Goal: Task Accomplishment & Management: Use online tool/utility

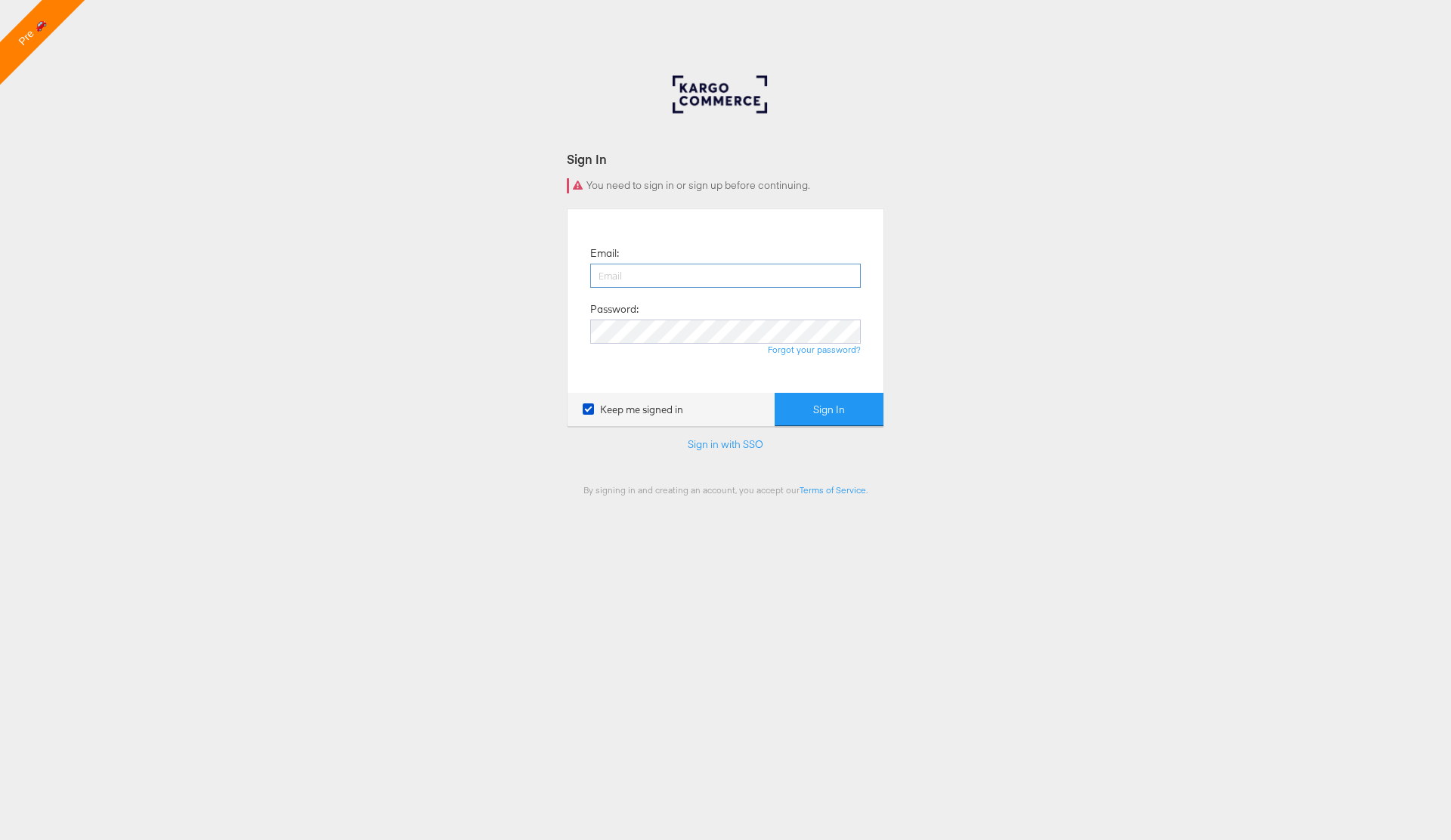
click at [676, 276] on input "email" at bounding box center [725, 275] width 270 height 24
type input "[PERSON_NAME][EMAIL_ADDRESS][PERSON_NAME][DOMAIN_NAME]"
click at [842, 349] on link "Forgot your password?" at bounding box center [814, 349] width 93 height 12
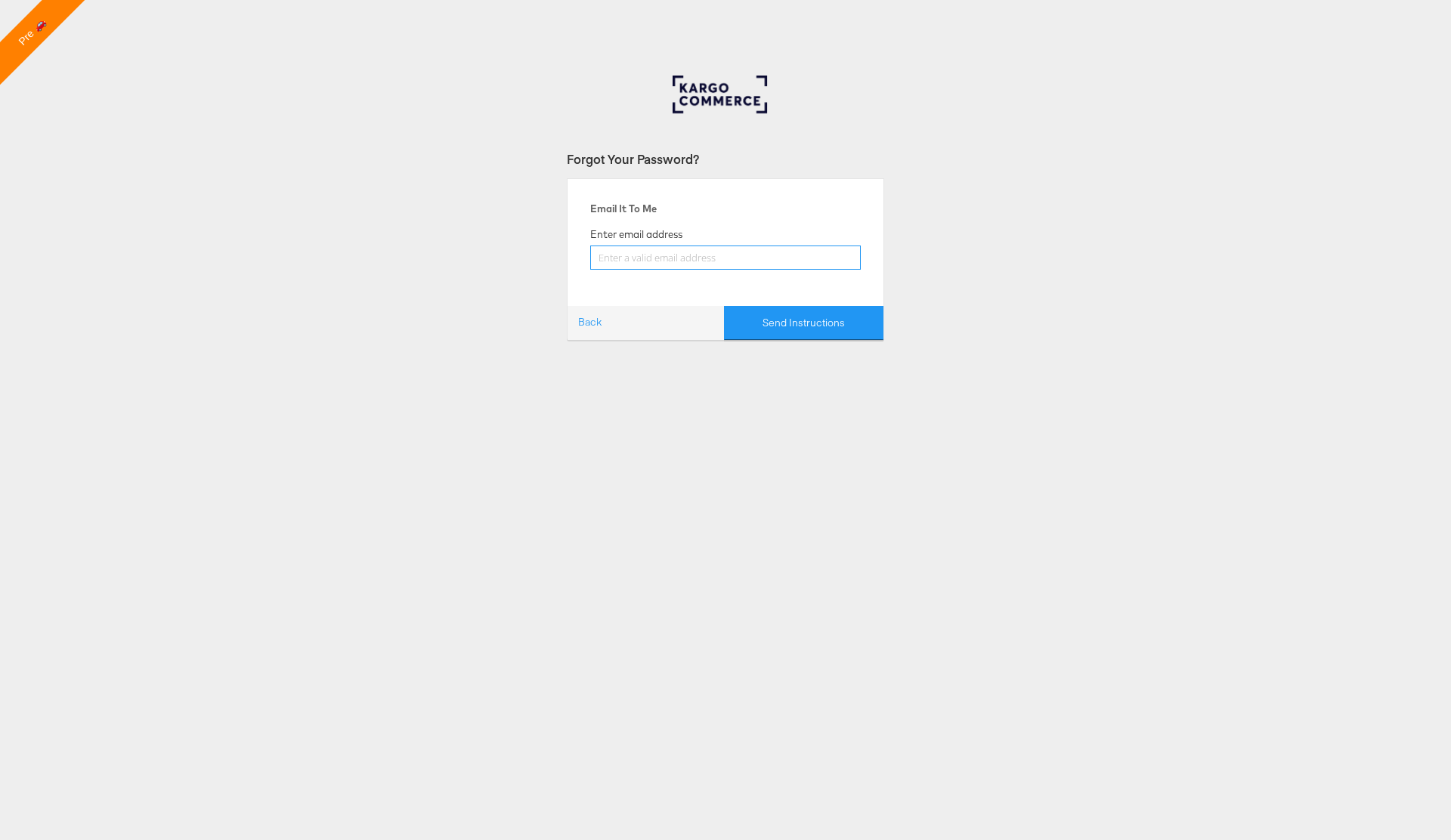
click at [683, 259] on input "email" at bounding box center [725, 257] width 270 height 24
type input "[PERSON_NAME][EMAIL_ADDRESS][PERSON_NAME][DOMAIN_NAME]"
click at [809, 318] on button "Send Instructions" at bounding box center [803, 323] width 159 height 34
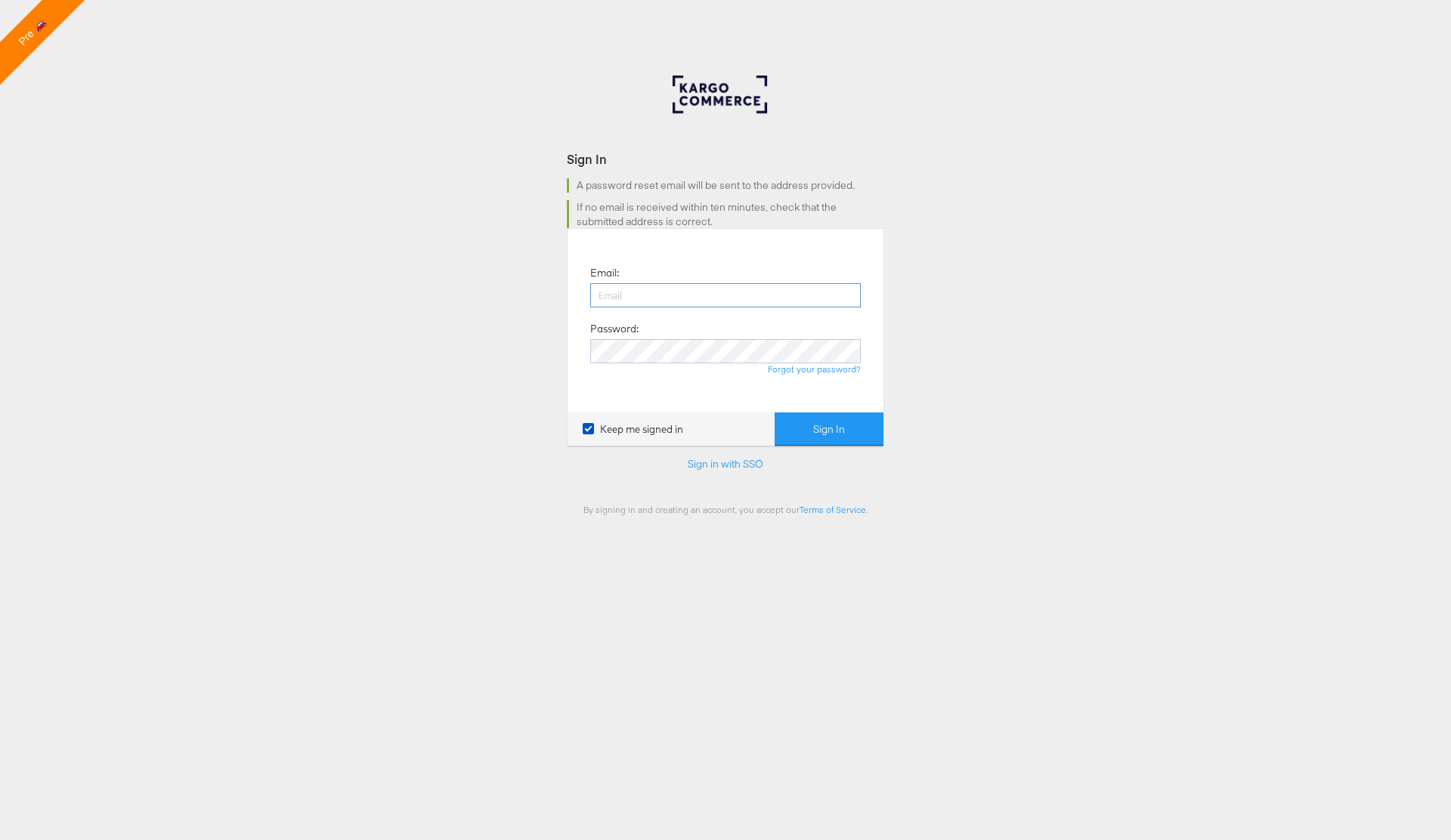
click at [637, 286] on input "email" at bounding box center [725, 295] width 270 height 24
click at [422, 349] on div "Sign In A password reset email will be sent to the address provided. If no emai…" at bounding box center [725, 453] width 1451 height 755
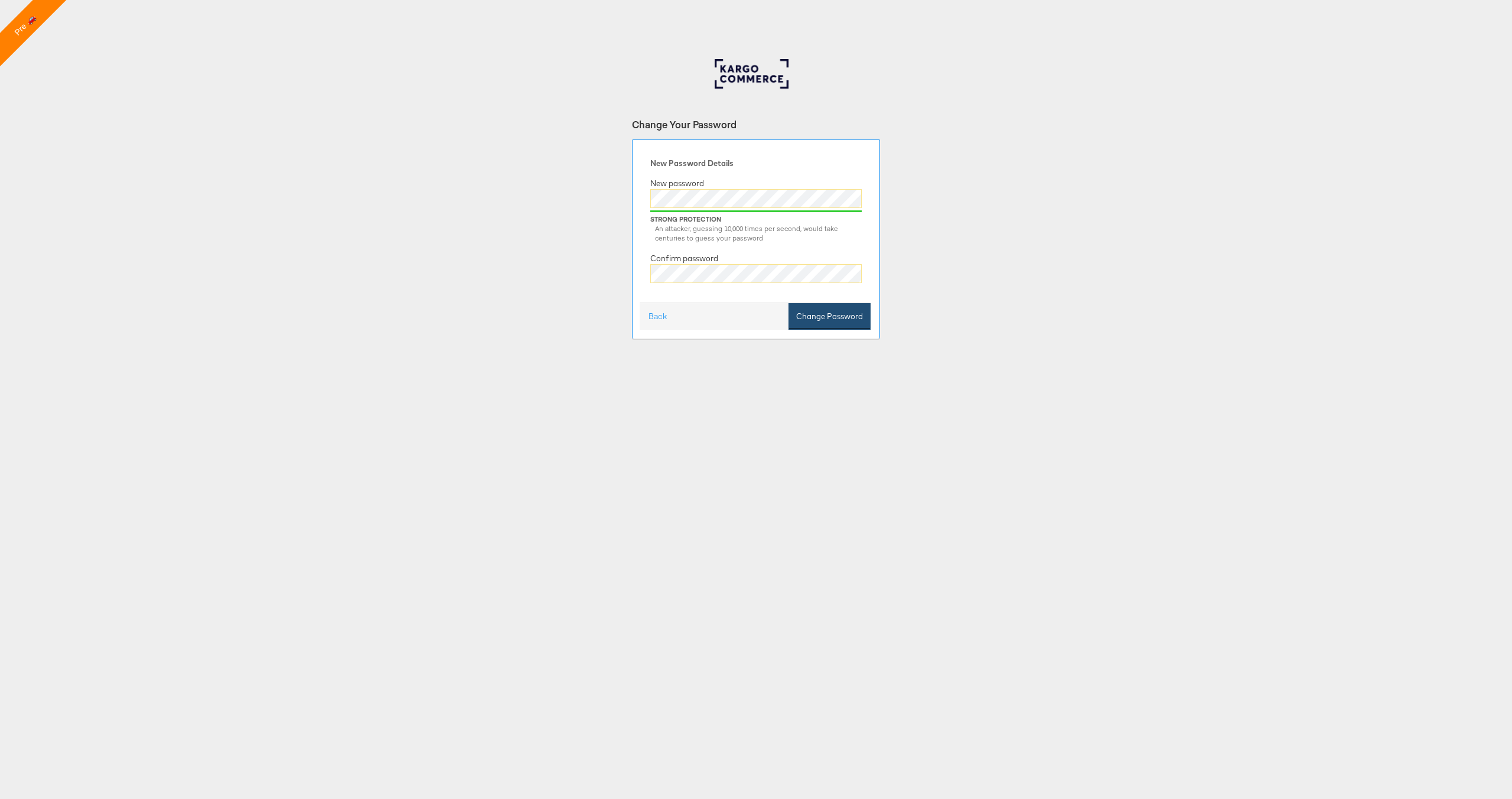
click at [834, 322] on button "Change Password" at bounding box center [829, 316] width 82 height 27
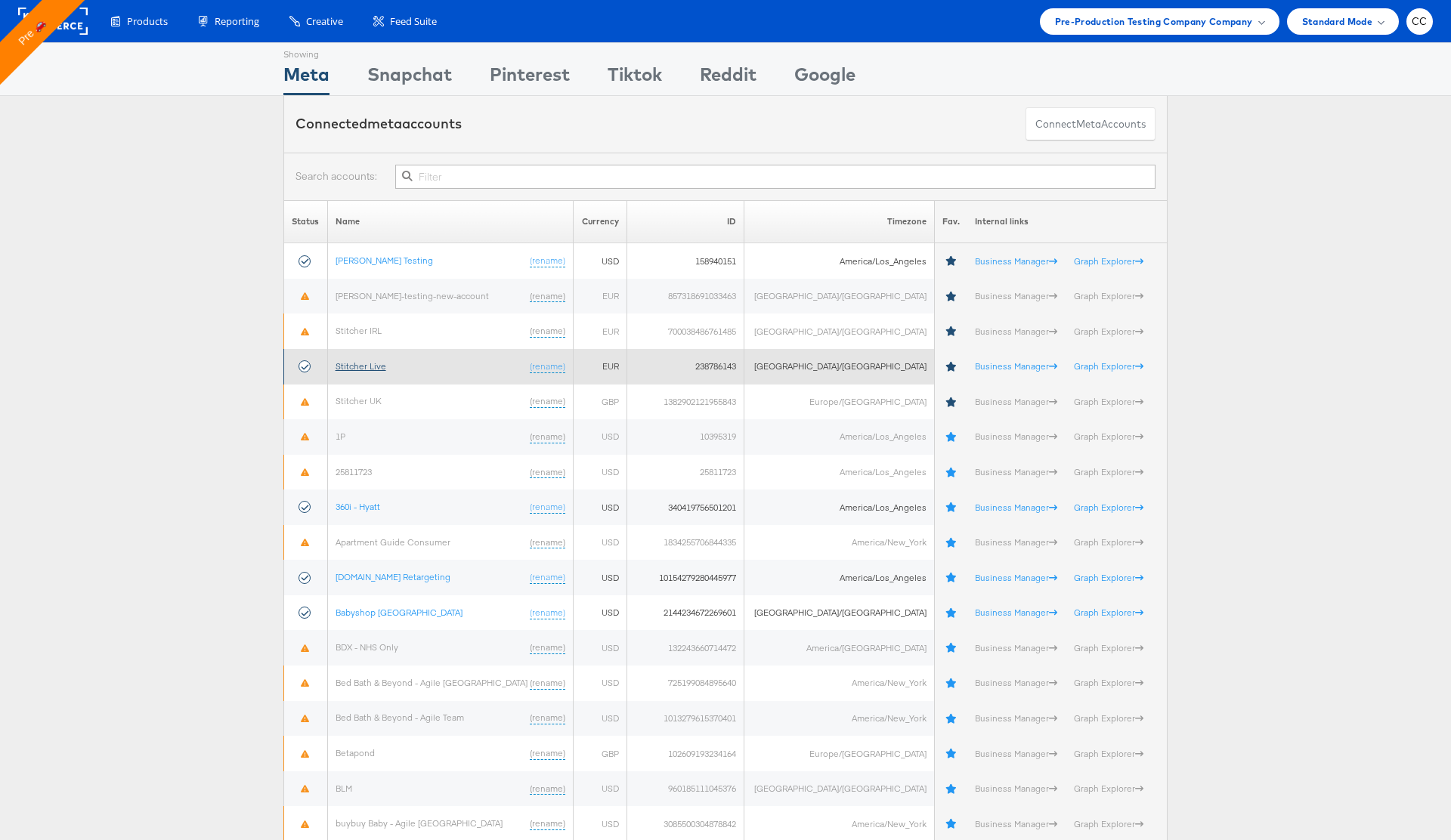
click at [378, 368] on link "Stitcher Live" at bounding box center [361, 366] width 51 height 12
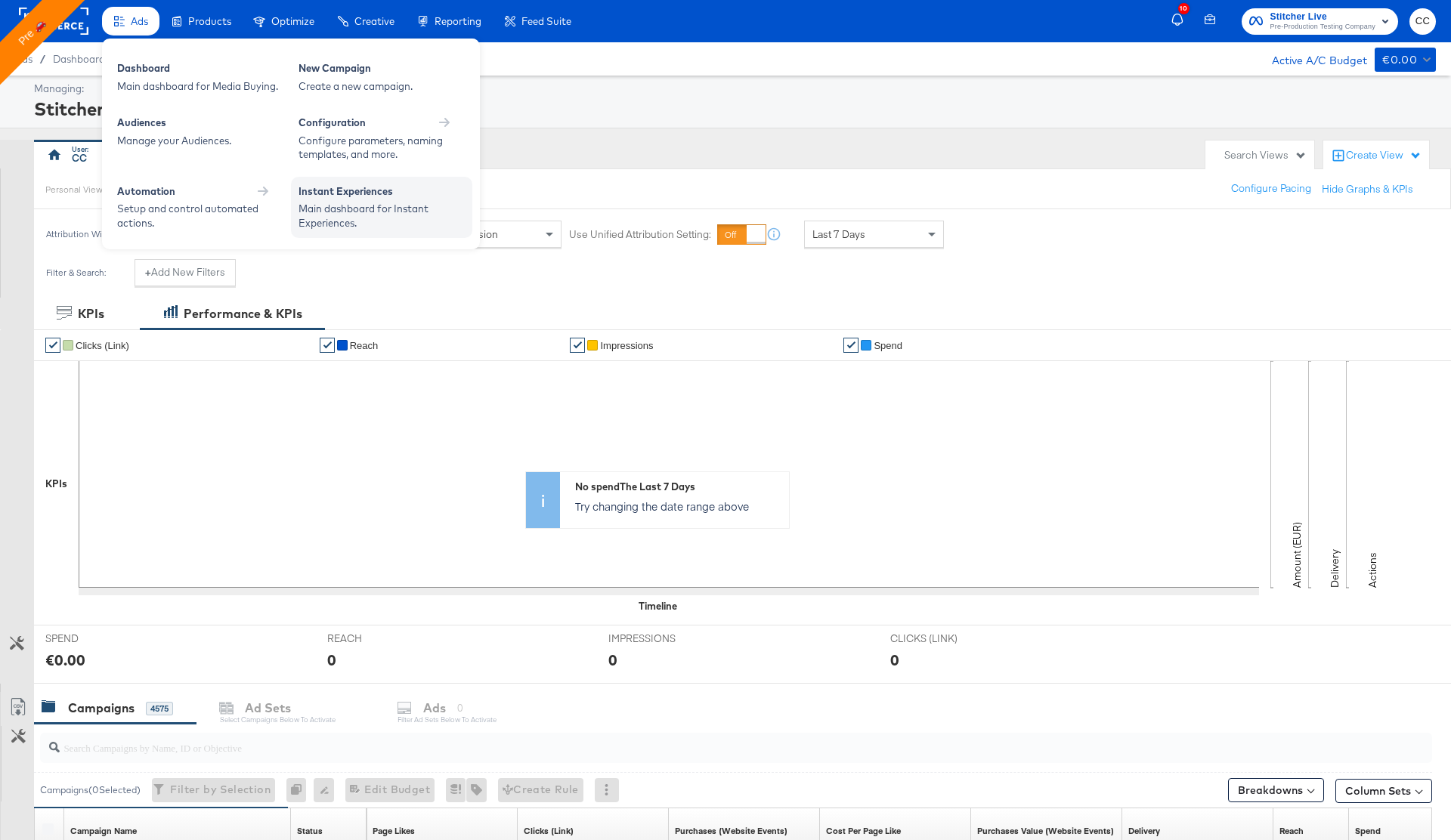
click at [357, 202] on div "Main dashboard for Instant Experiences." at bounding box center [381, 215] width 166 height 28
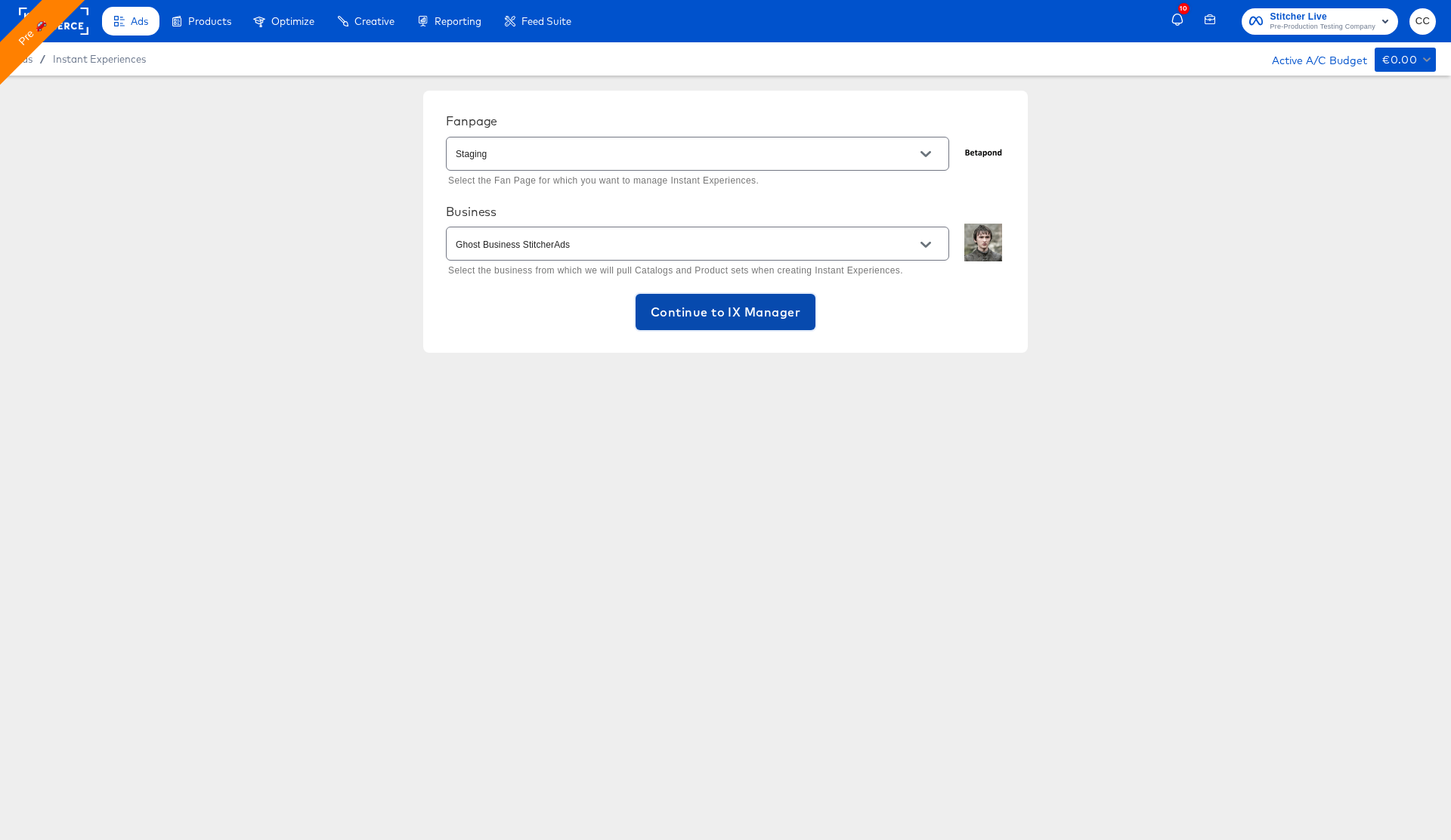
click at [735, 322] on span "Continue to IX Manager" at bounding box center [725, 311] width 150 height 21
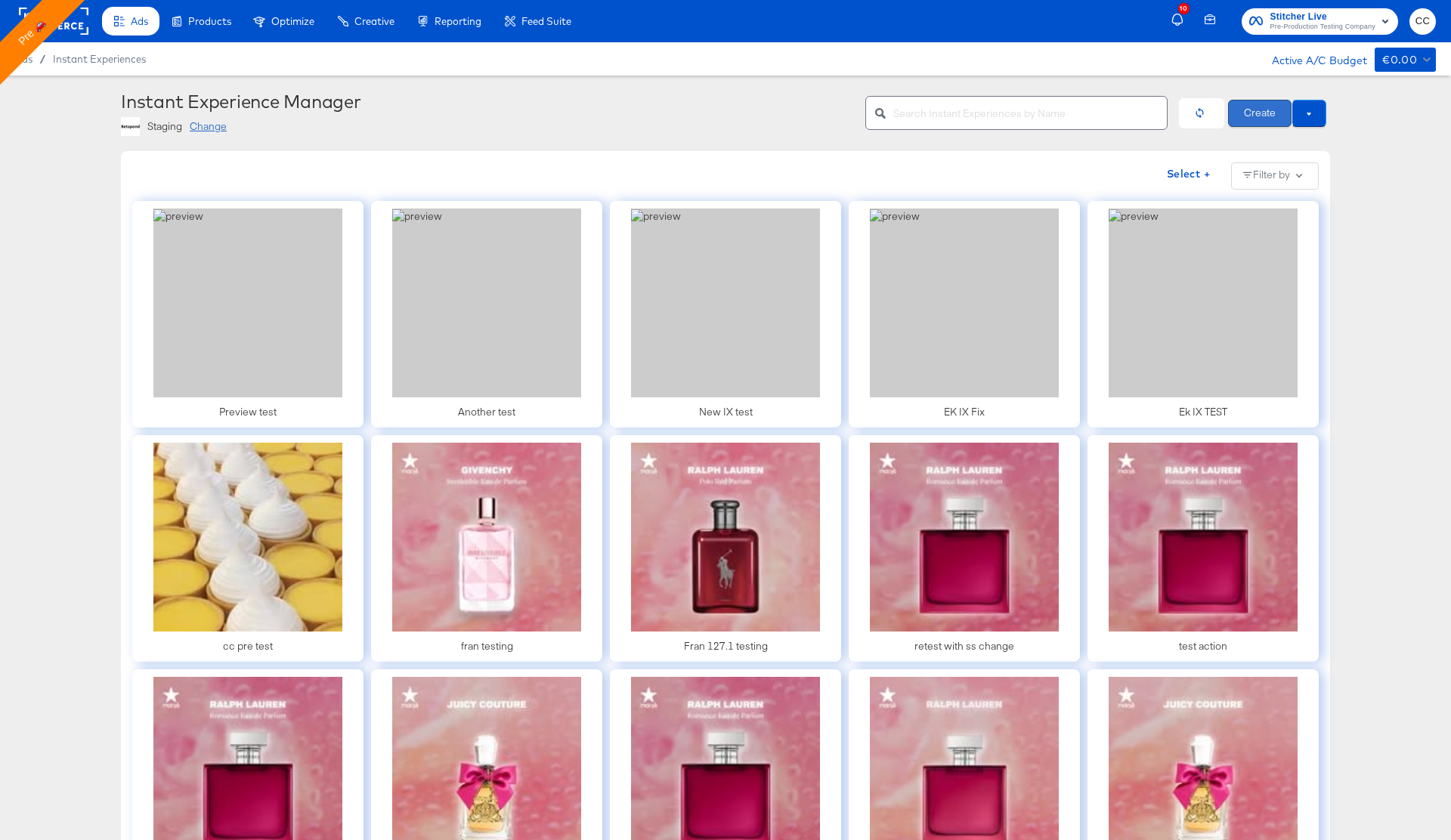
click at [1261, 117] on button "Create" at bounding box center [1259, 113] width 63 height 27
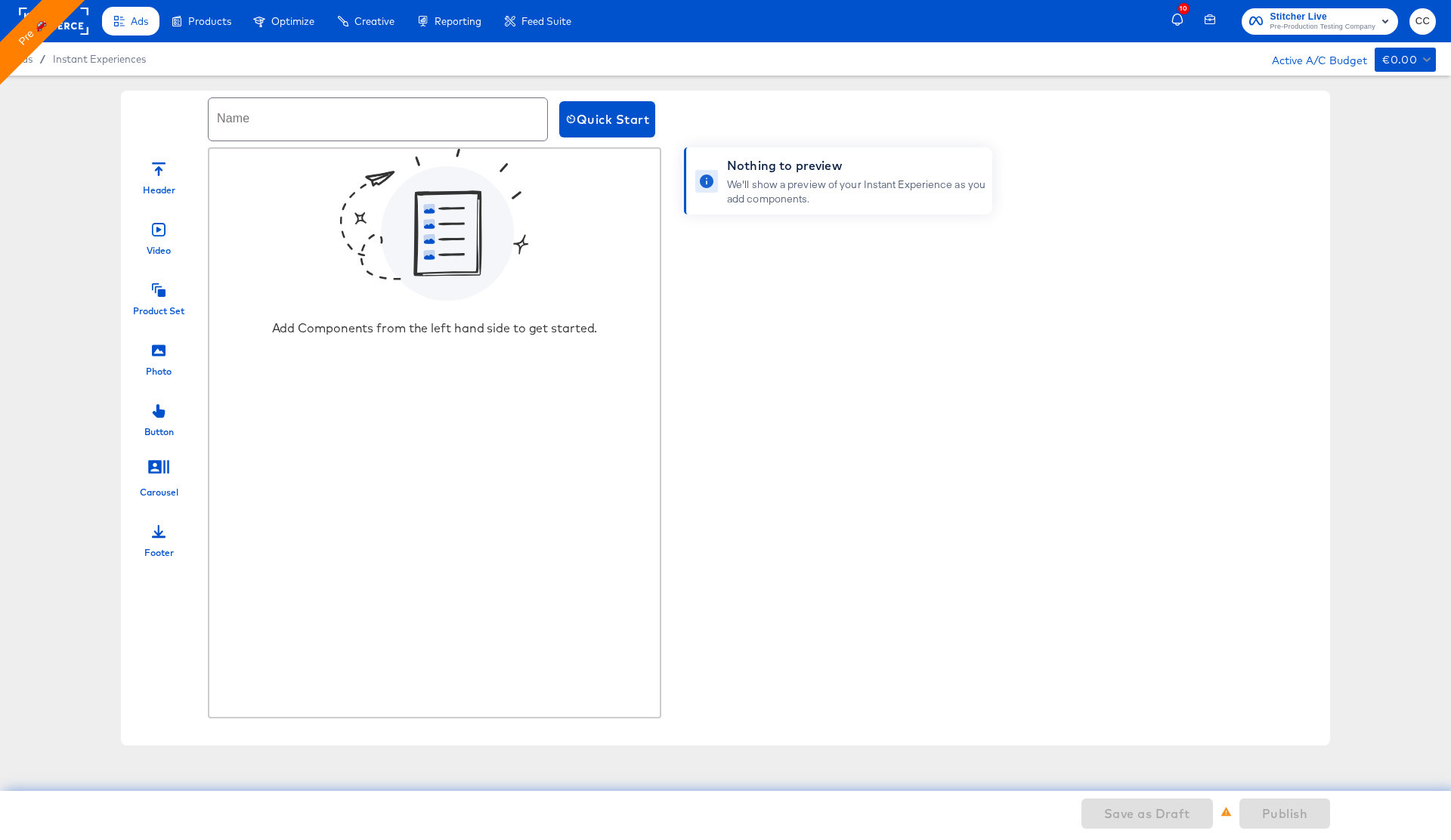
click at [161, 172] on icon at bounding box center [159, 169] width 14 height 14
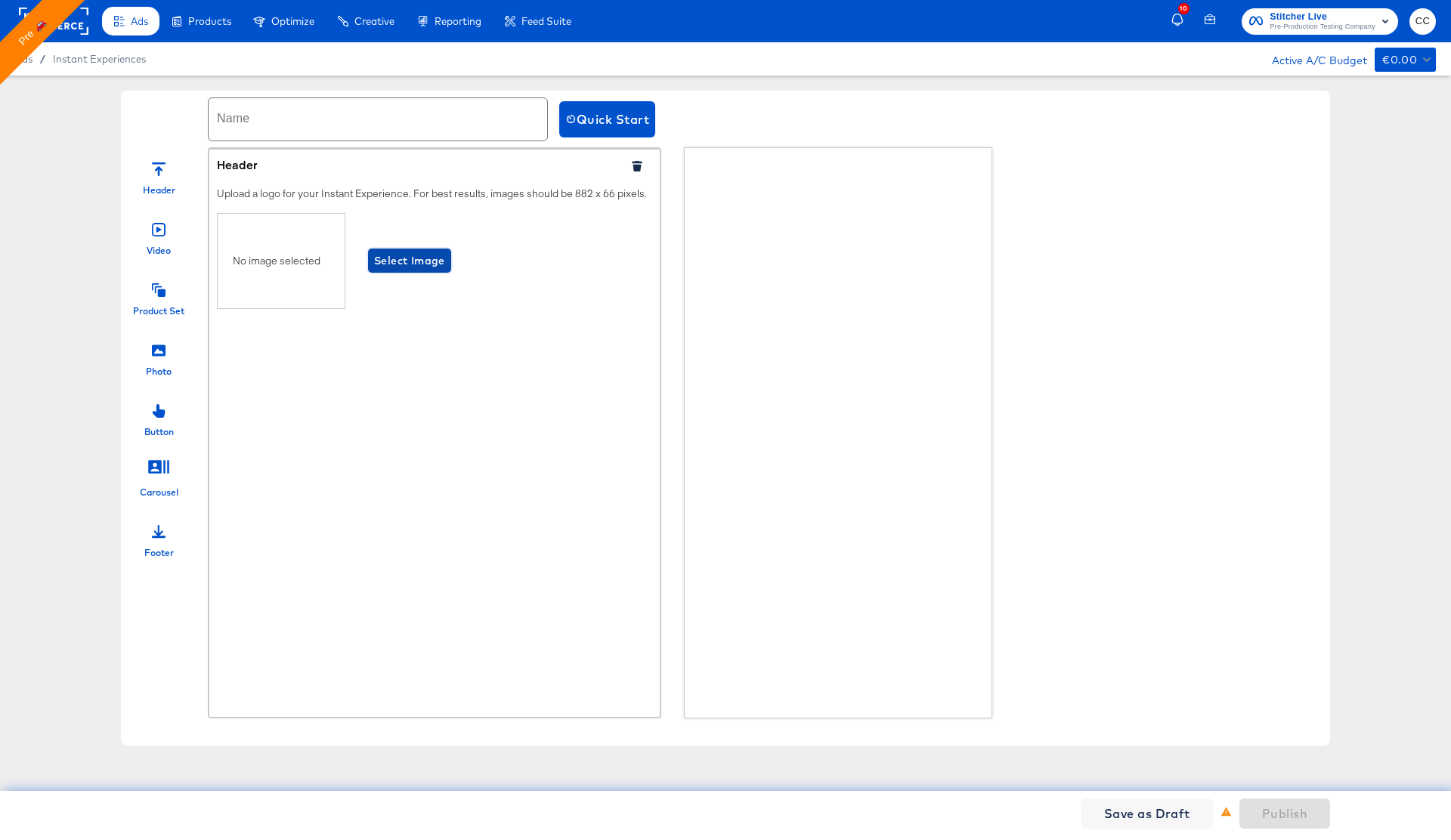
click at [427, 264] on span "Select Image" at bounding box center [409, 261] width 71 height 19
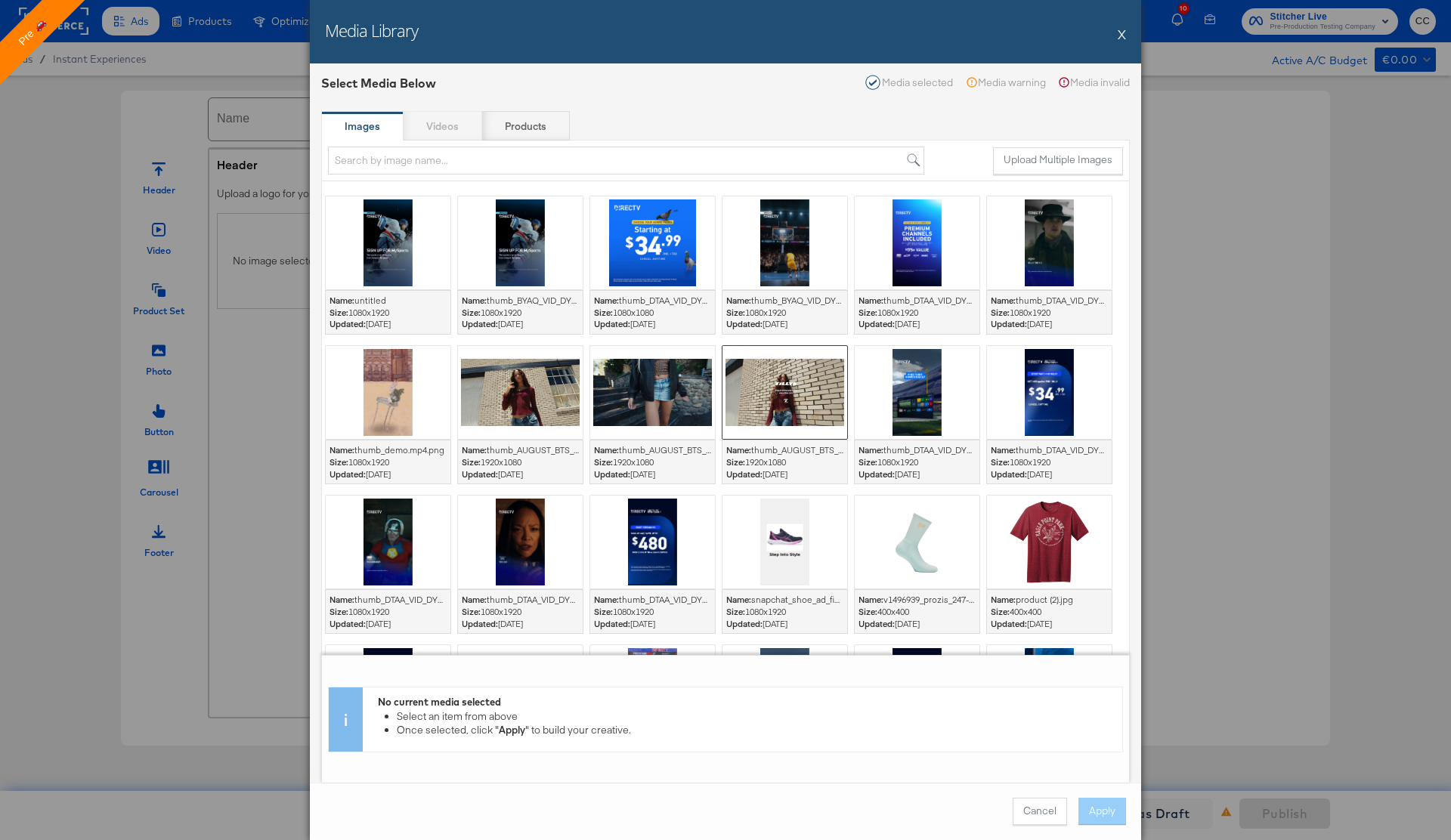
click at [795, 407] on div at bounding box center [784, 392] width 124 height 93
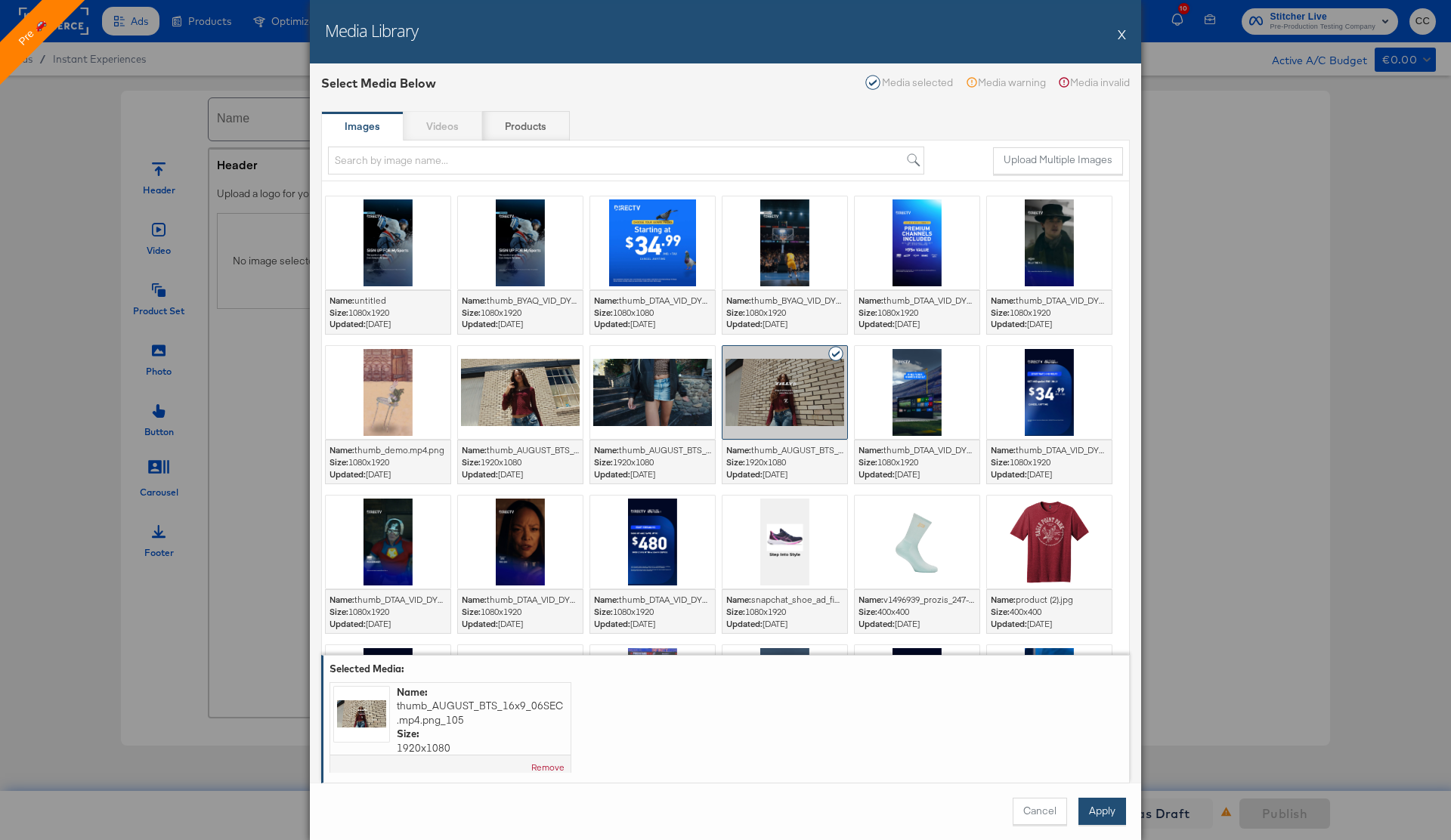
click at [1098, 818] on button "Apply" at bounding box center [1102, 811] width 48 height 27
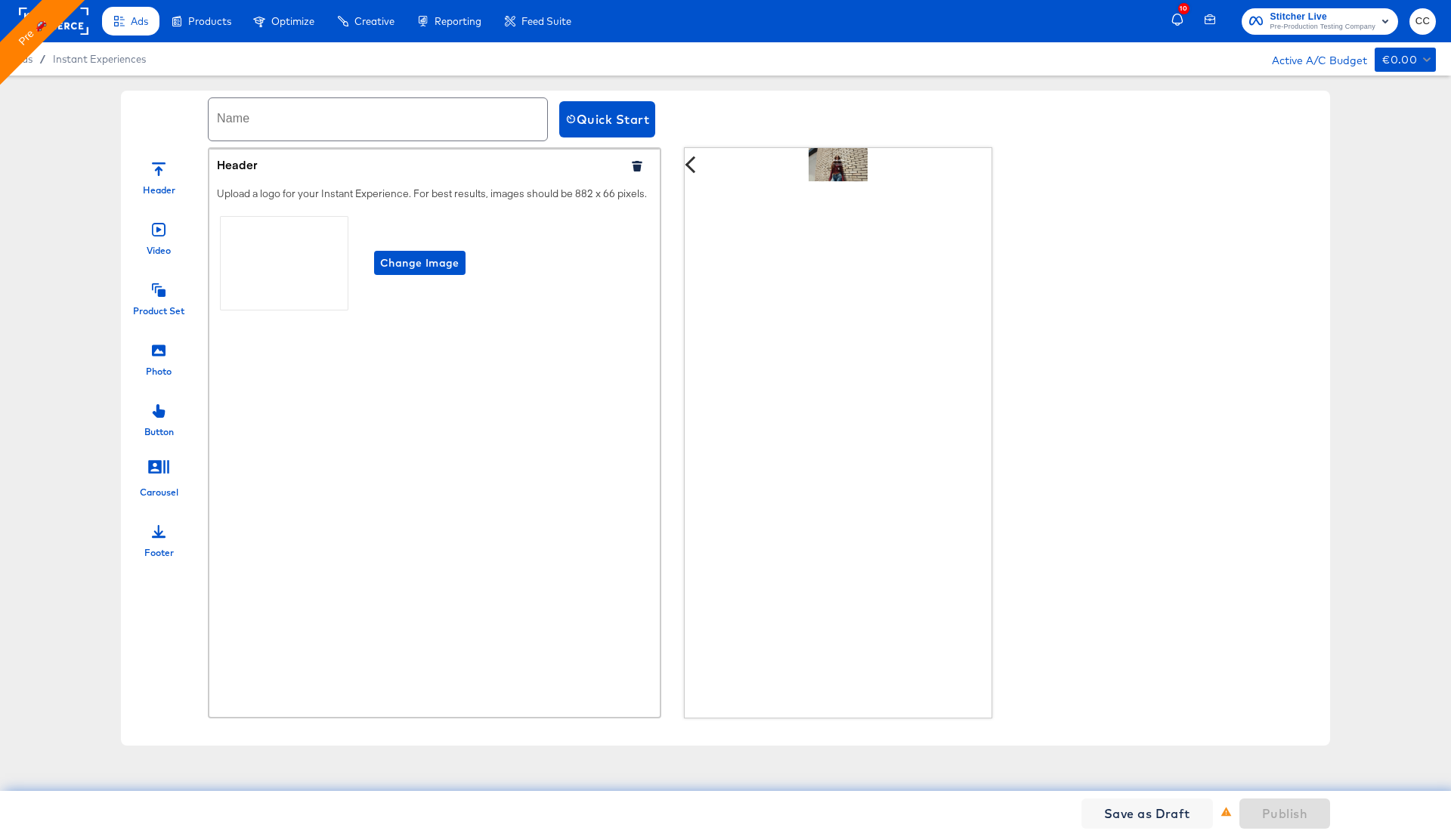
click at [155, 234] on icon at bounding box center [159, 230] width 14 height 14
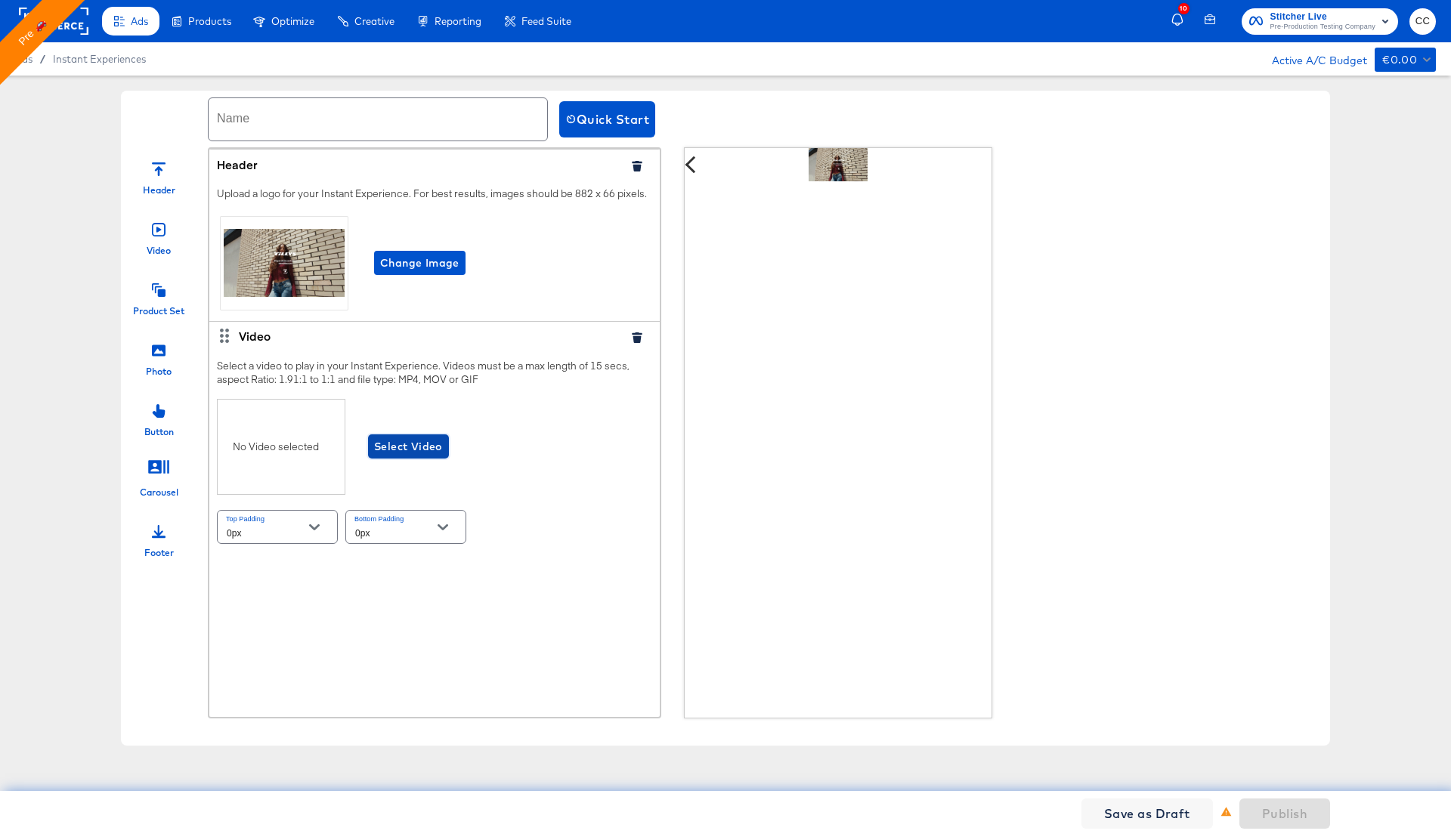
click at [416, 445] on span "Select Video" at bounding box center [408, 447] width 69 height 19
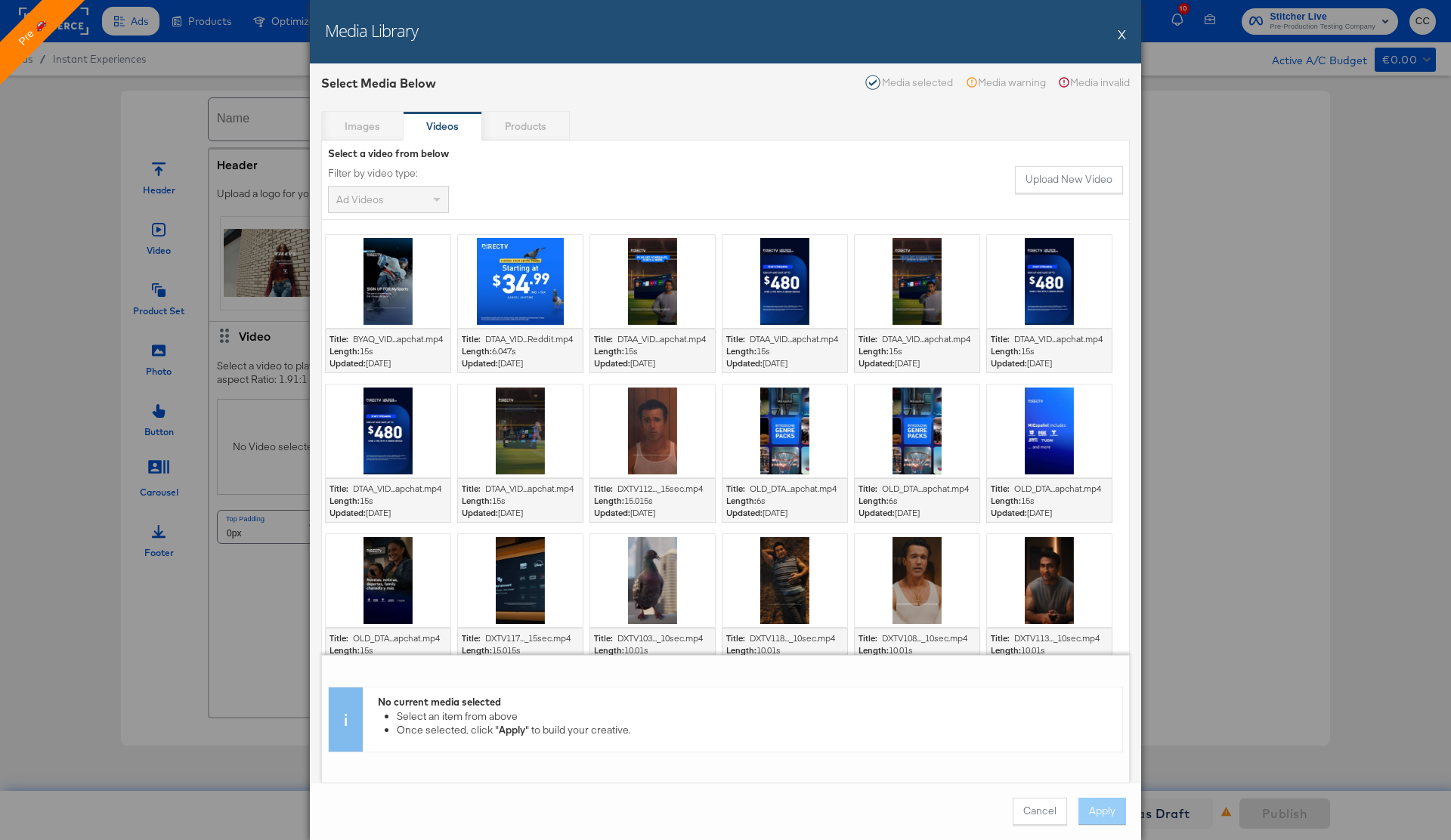
click at [524, 279] on div at bounding box center [520, 281] width 124 height 93
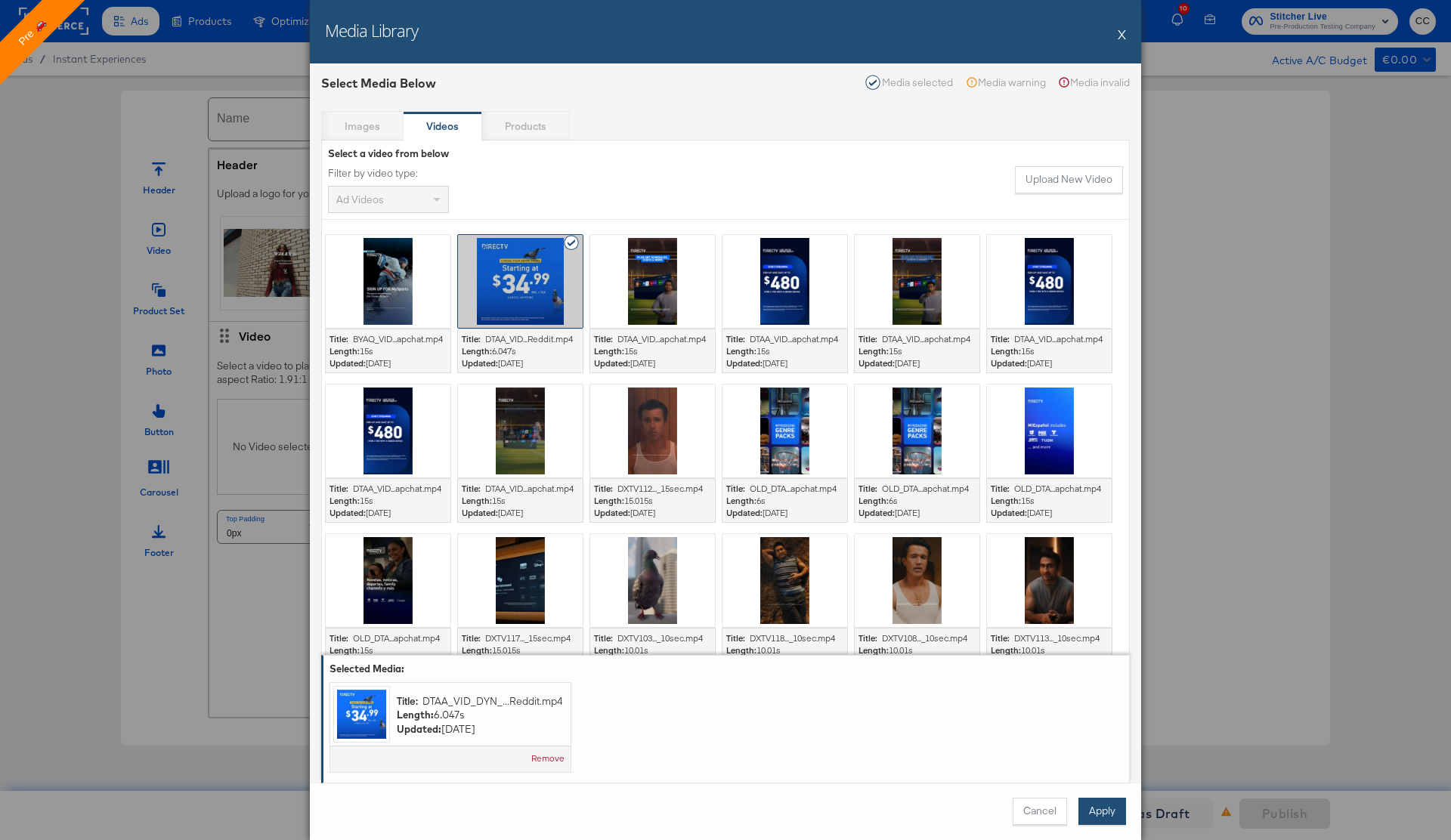
click at [1099, 803] on button "Apply" at bounding box center [1102, 811] width 48 height 27
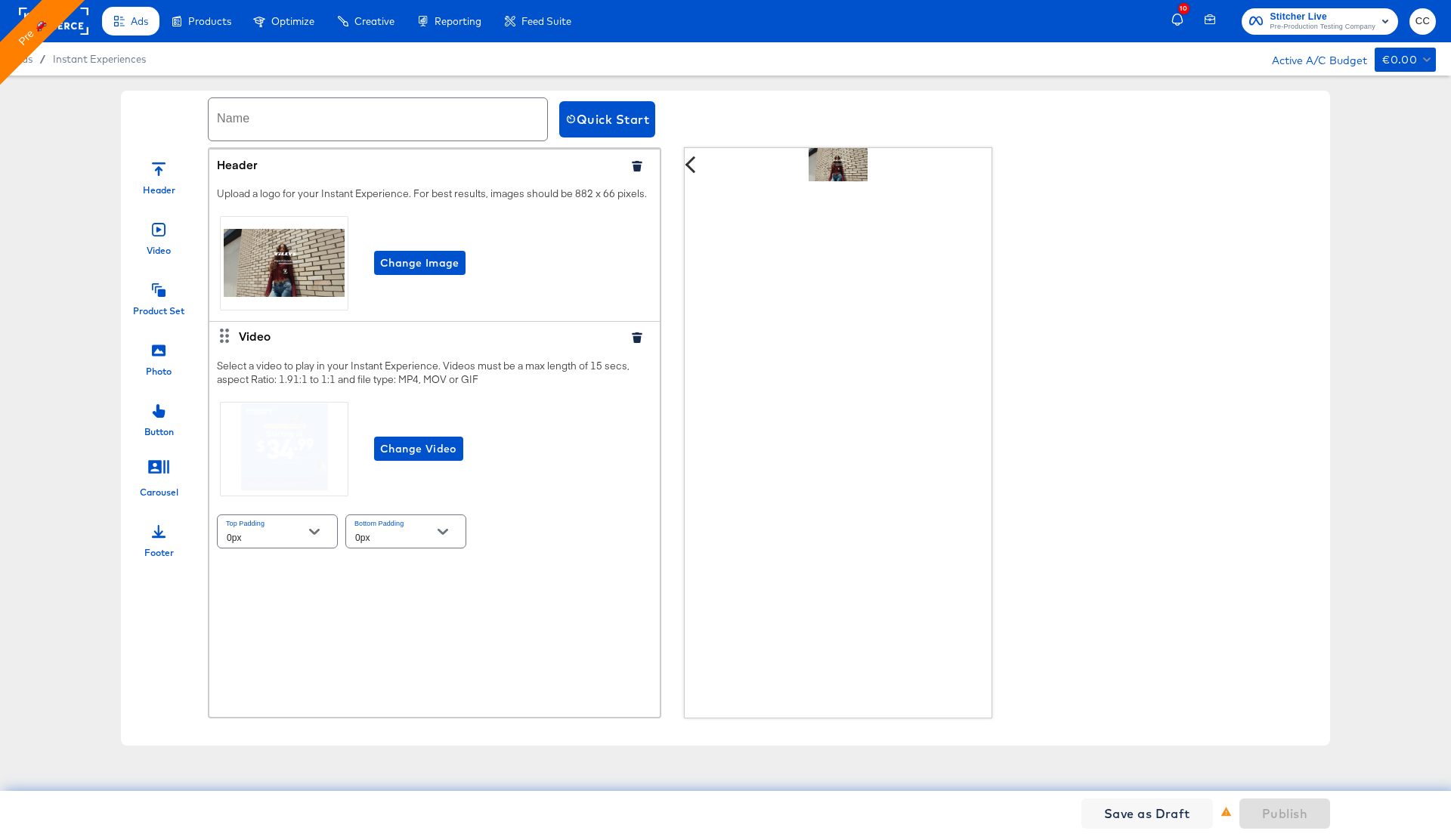
click at [156, 295] on icon at bounding box center [159, 290] width 14 height 14
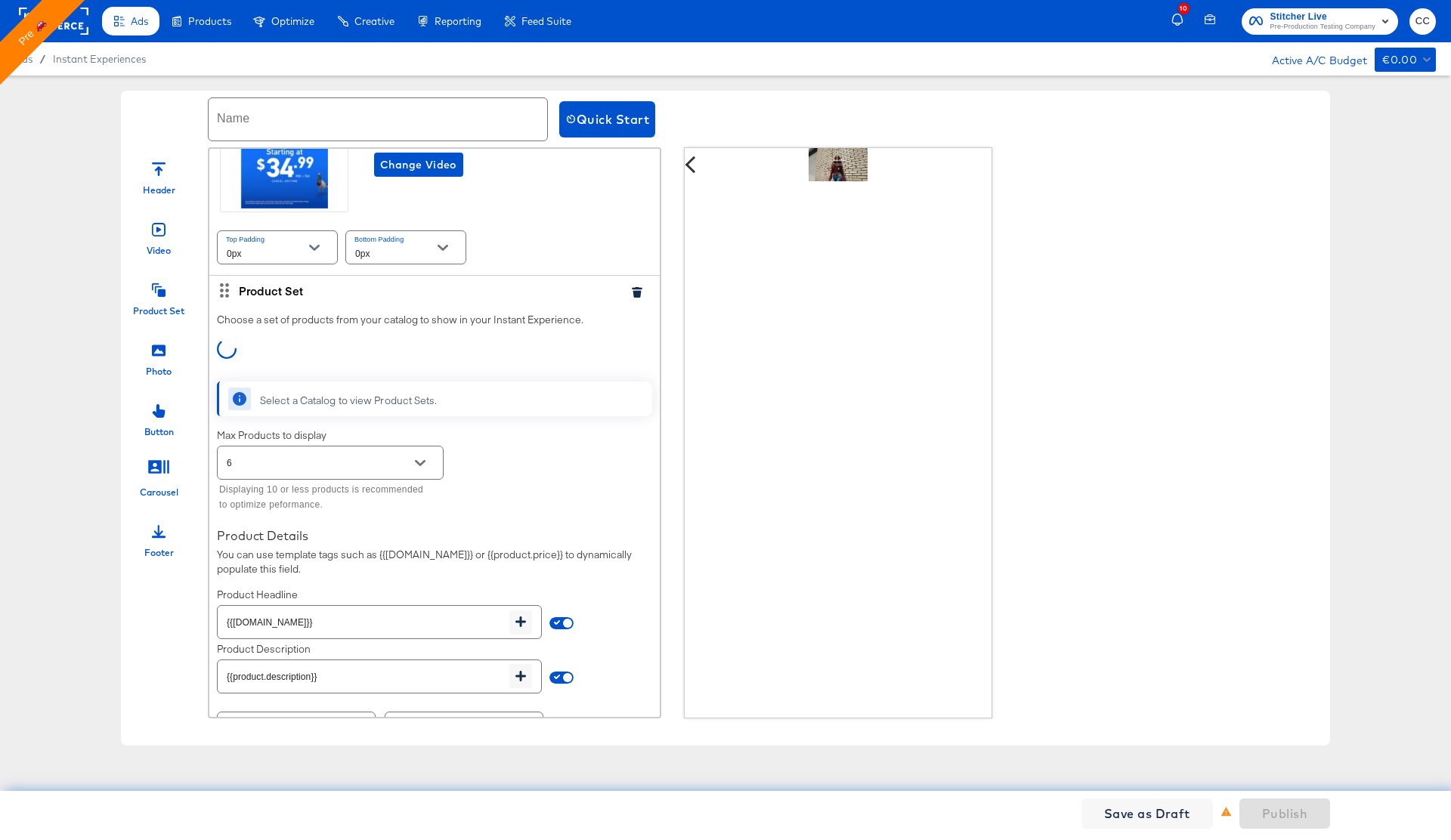
scroll to position [287, 0]
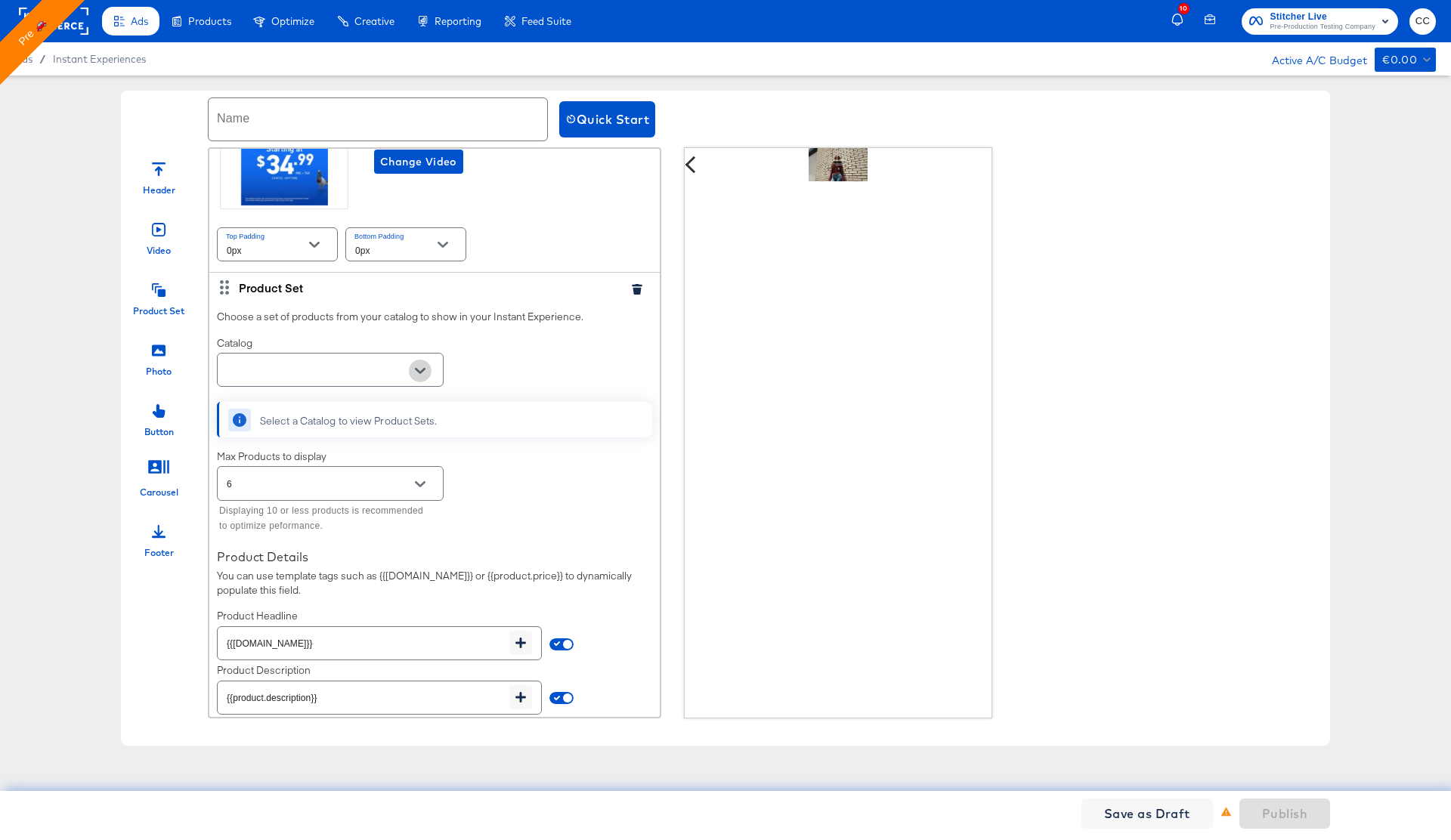
click at [422, 369] on icon "Open" at bounding box center [420, 371] width 11 height 11
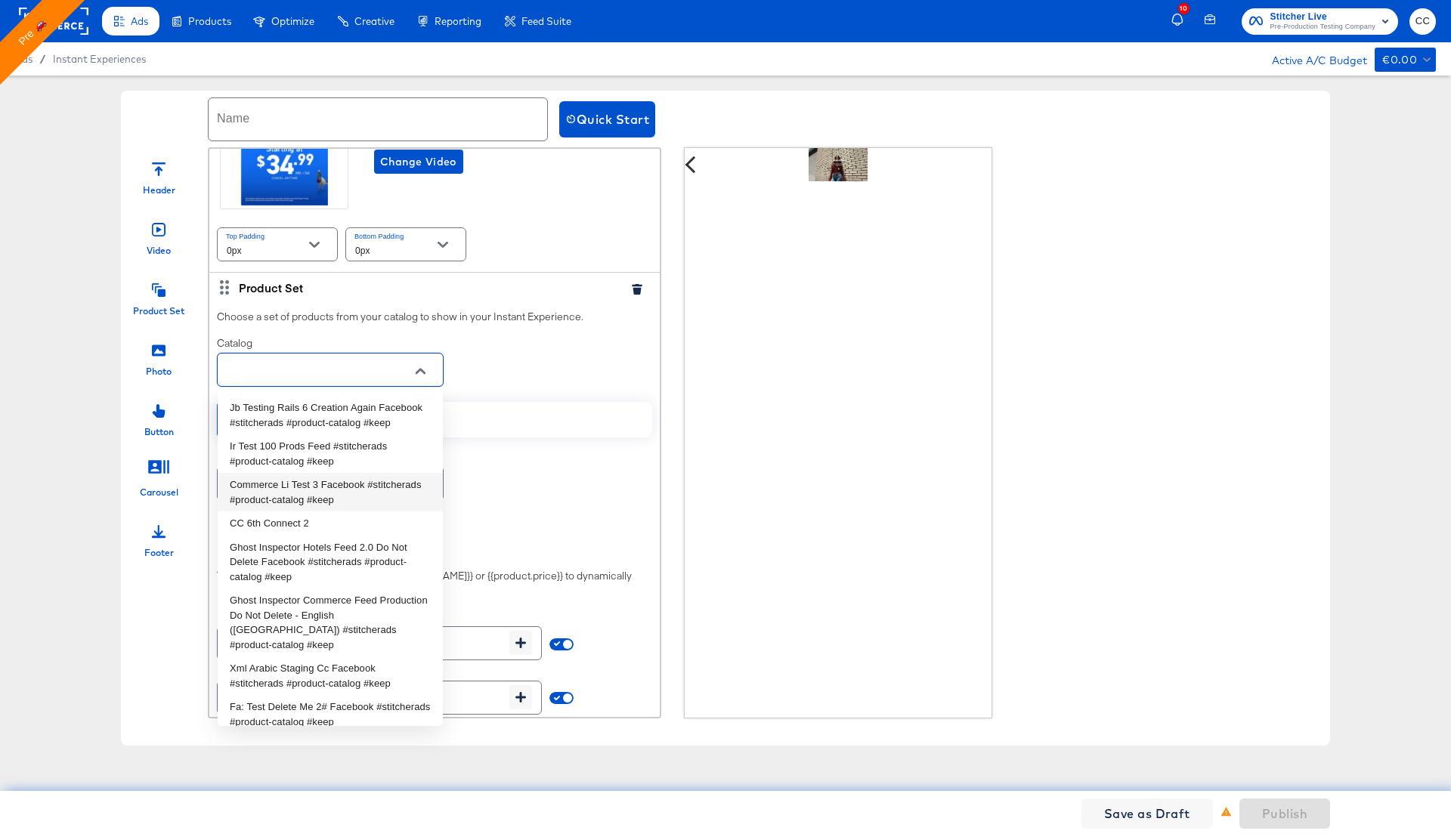
click at [300, 487] on li "Commerce Li Test 3 Facebook #stitcherads #product-catalog #keep" at bounding box center [331, 492] width 225 height 39
type input "Commerce Li Test 3 Facebook #stitcherads #product-catalog #keep"
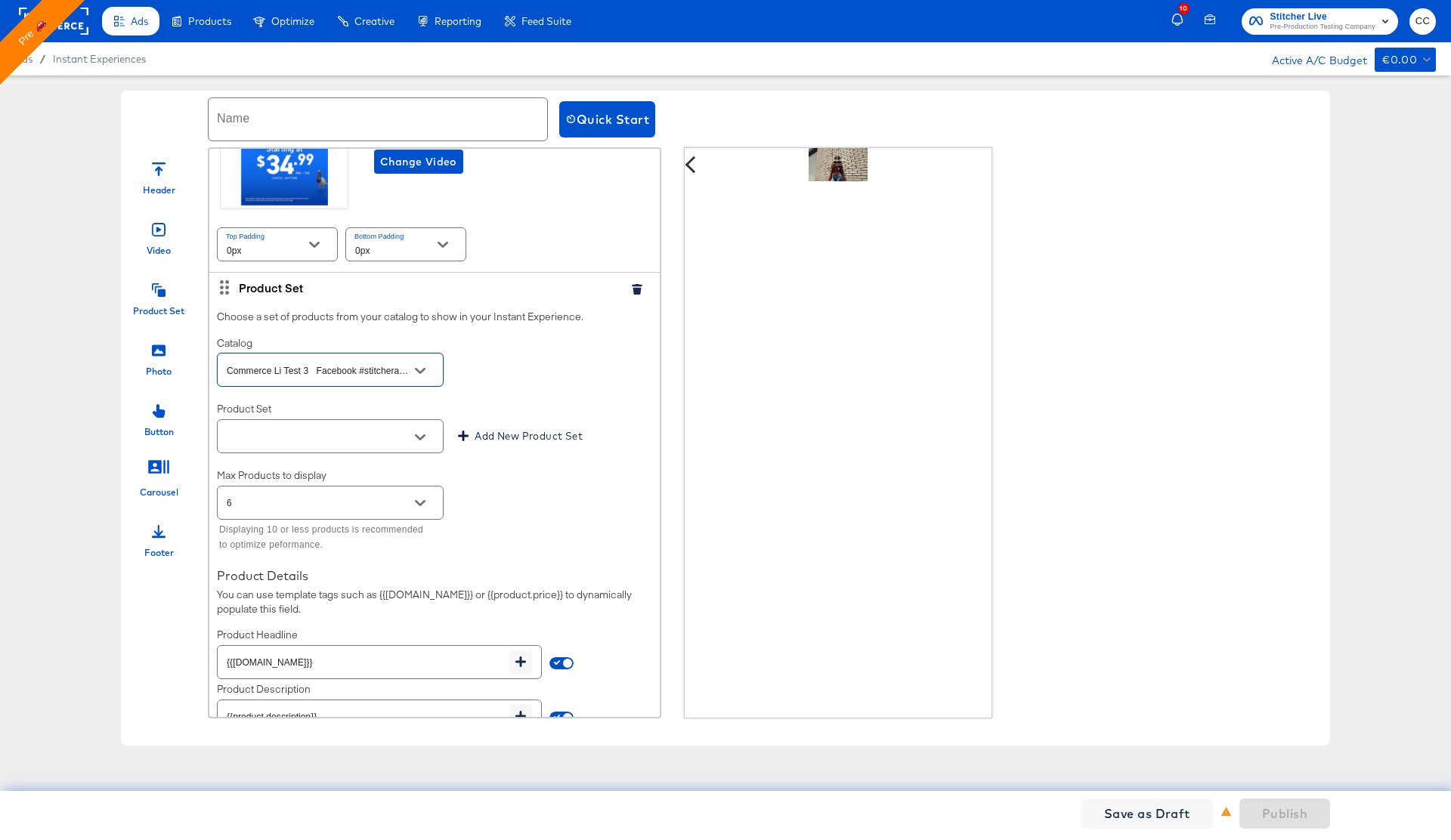
click at [429, 435] on button "Open" at bounding box center [419, 437] width 22 height 22
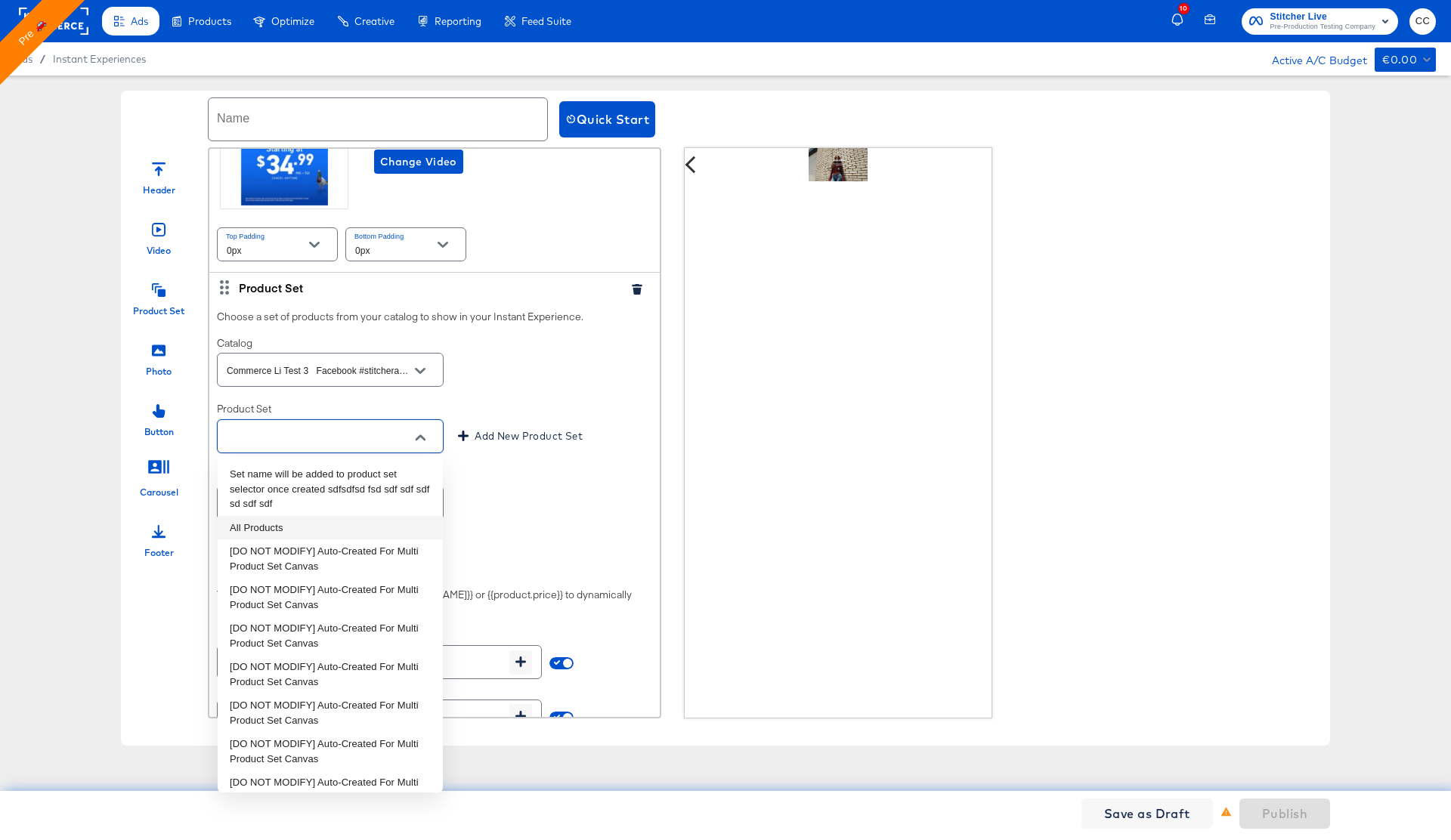
click at [290, 530] on li "All Products" at bounding box center [331, 527] width 225 height 24
type input "All Products"
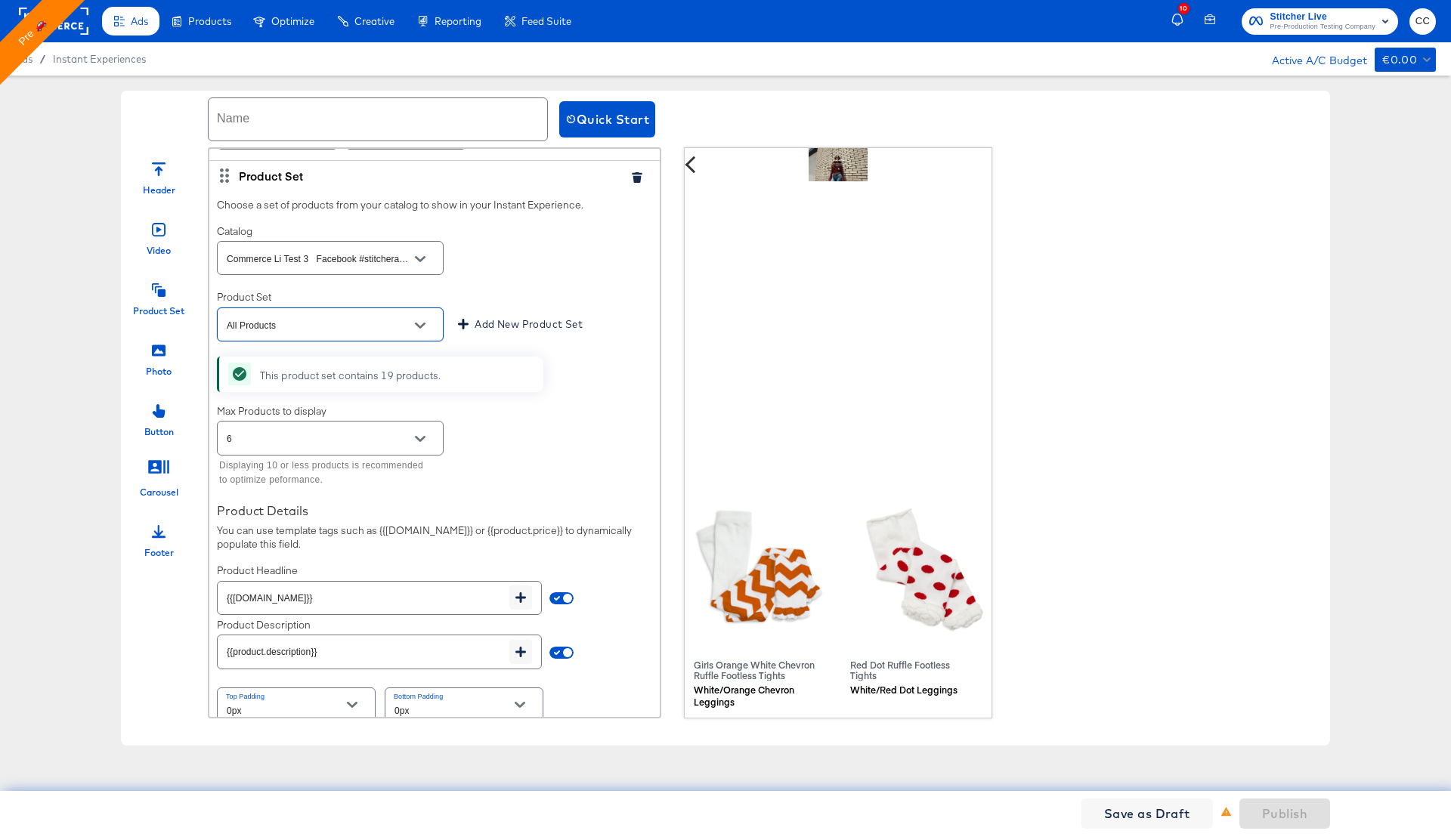
scroll to position [414, 0]
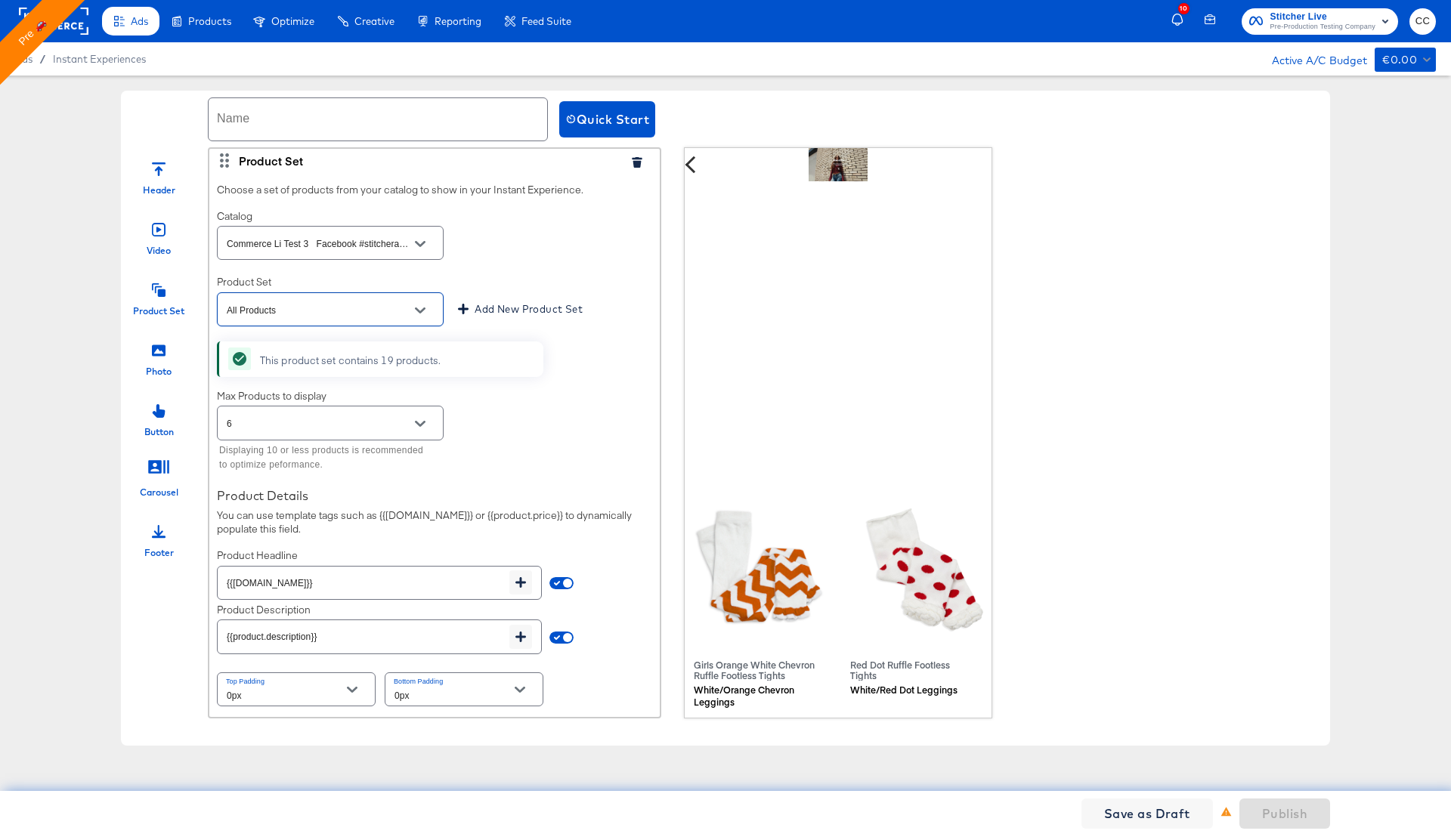
click at [158, 415] on icon at bounding box center [159, 411] width 13 height 14
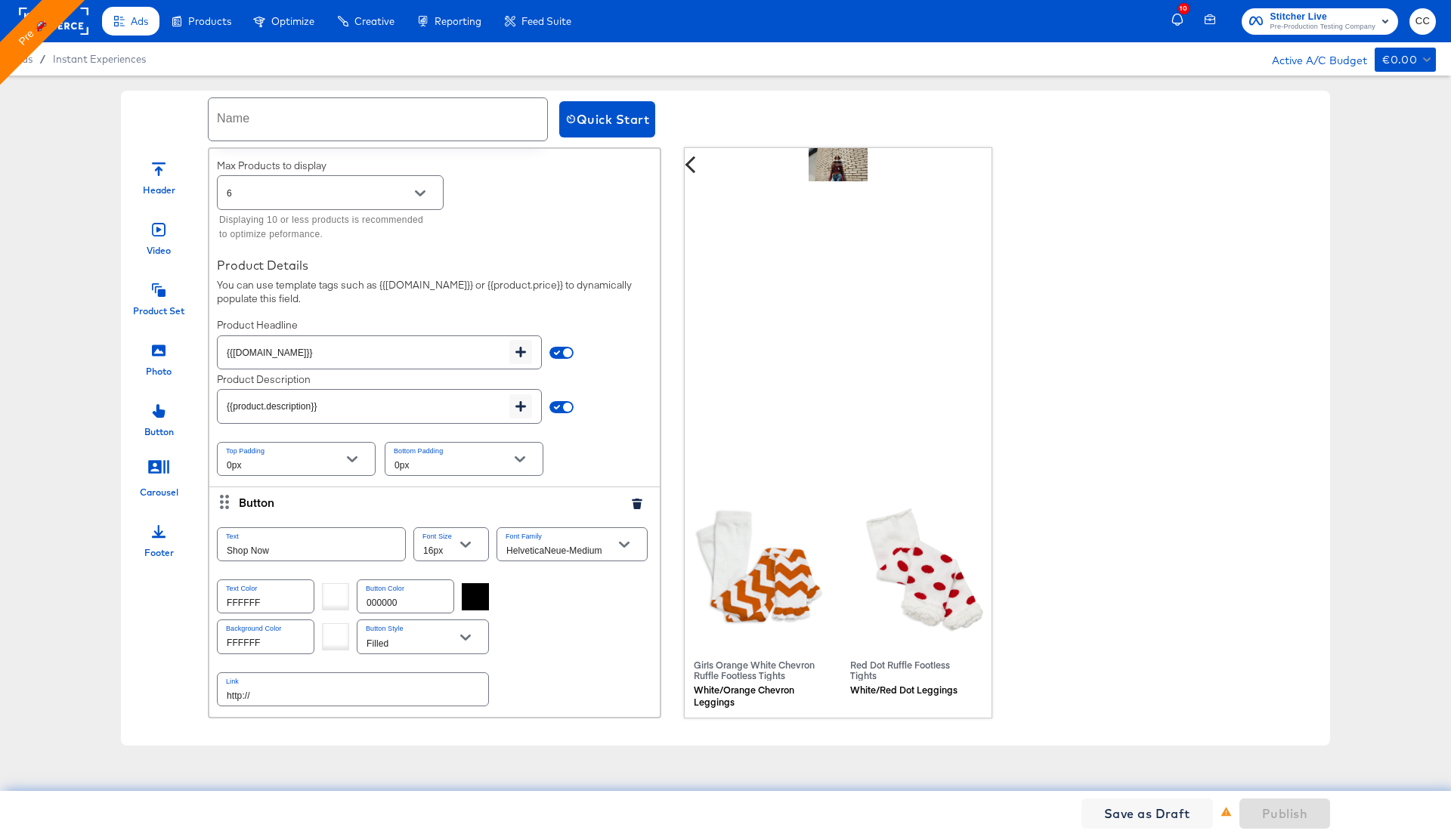
click at [158, 540] on div at bounding box center [159, 530] width 14 height 32
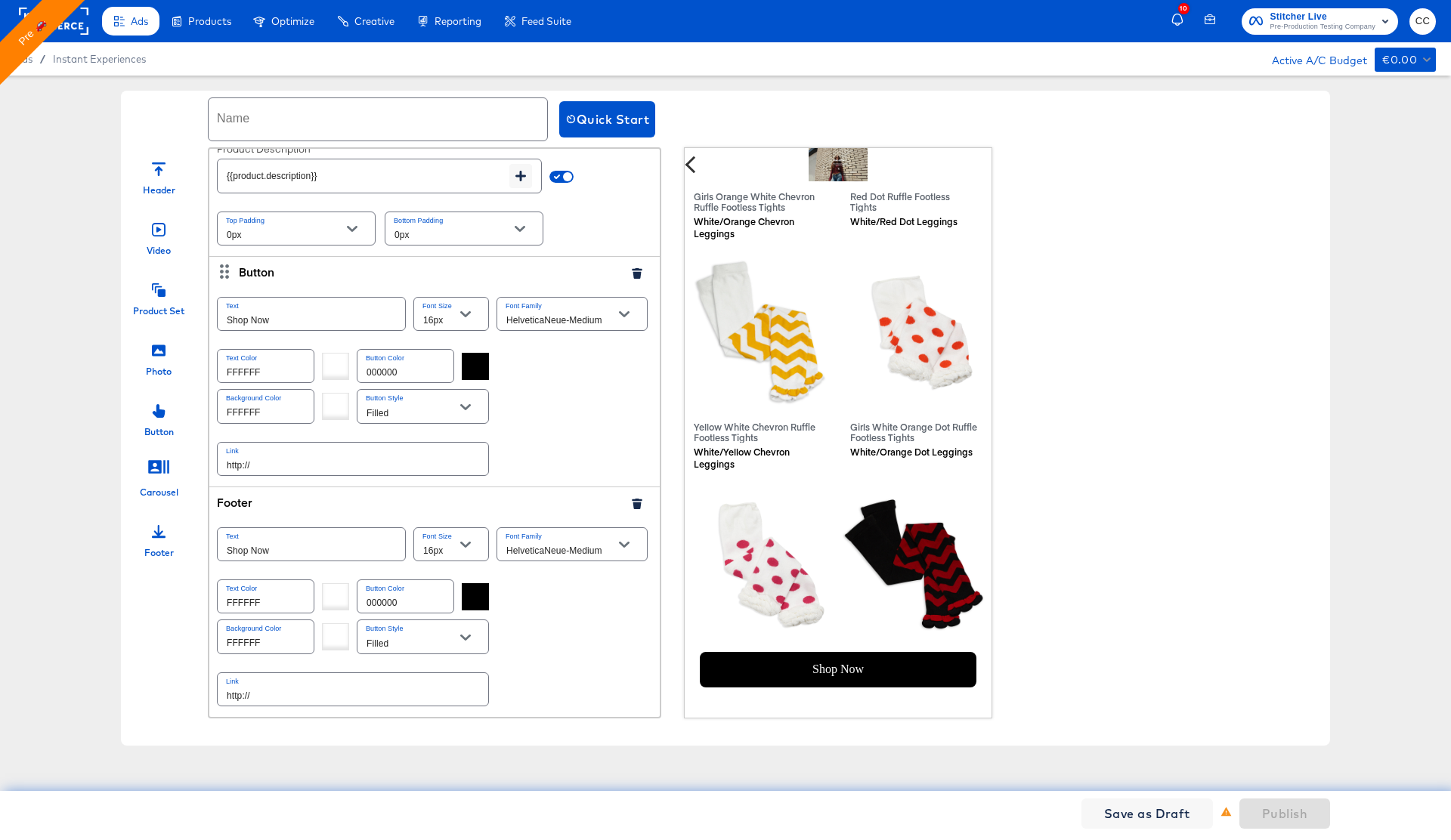
scroll to position [579, 0]
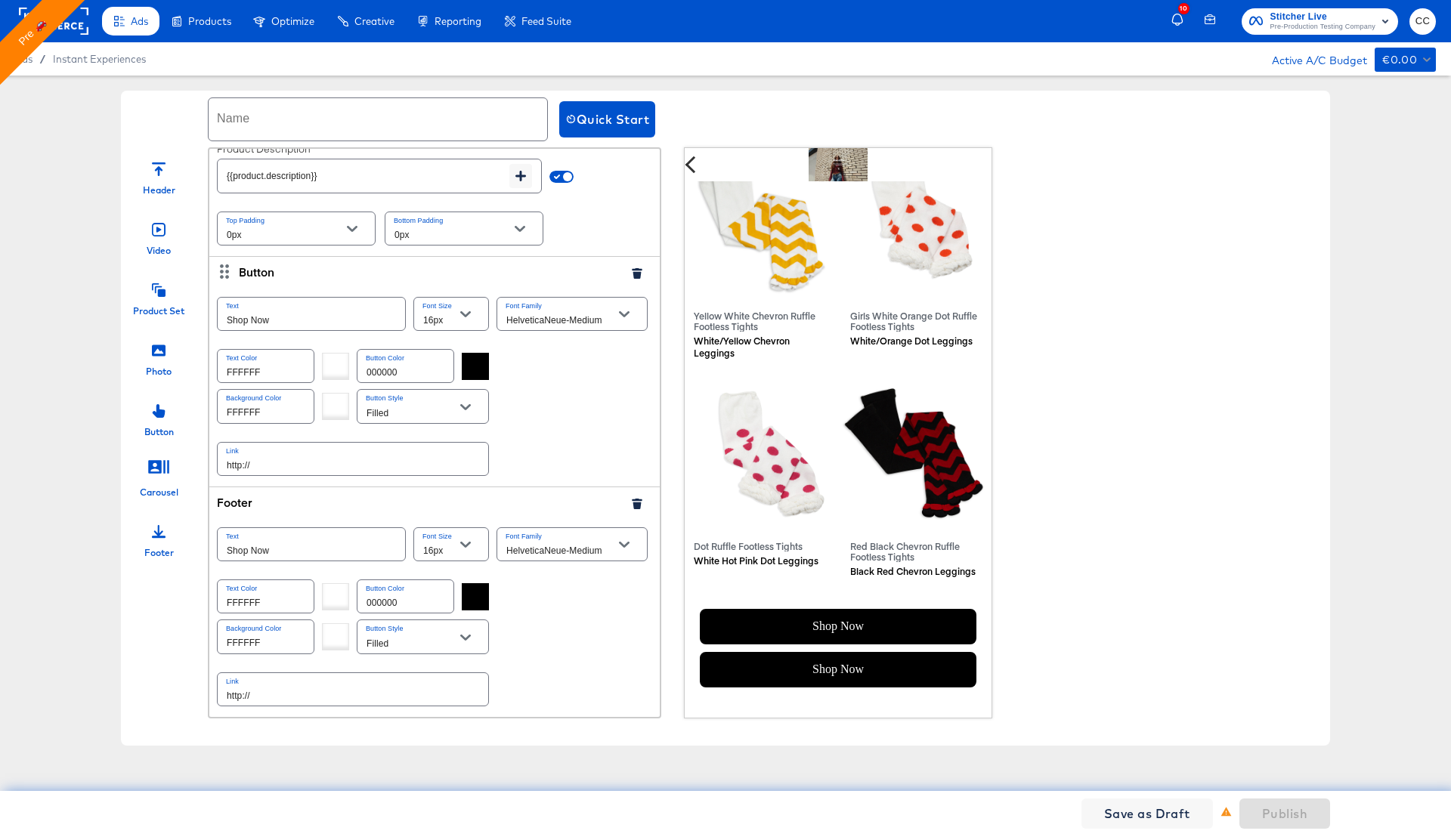
click at [632, 277] on icon "button" at bounding box center [637, 273] width 11 height 11
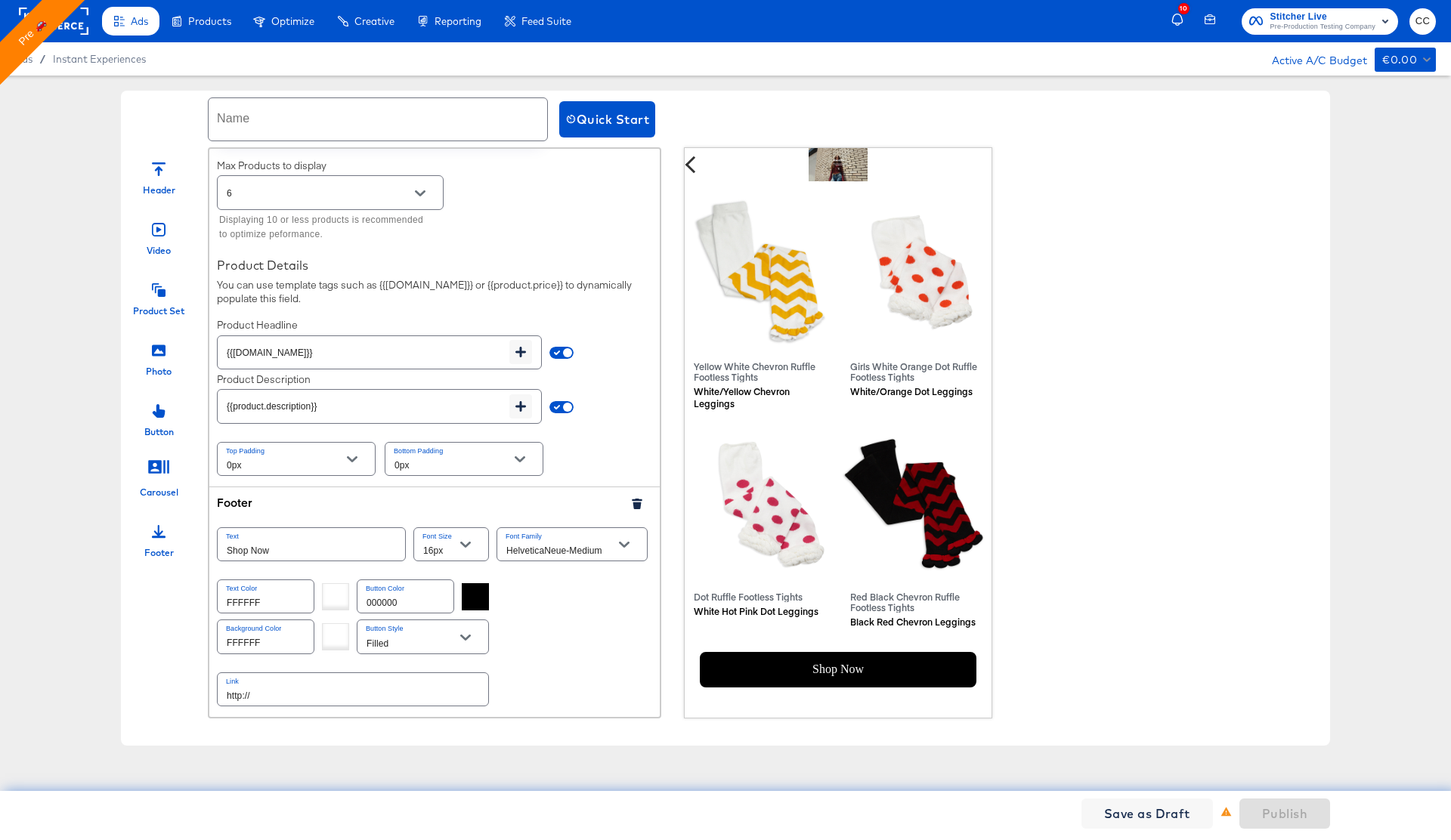
scroll to position [529, 0]
click at [478, 598] on div at bounding box center [475, 596] width 27 height 27
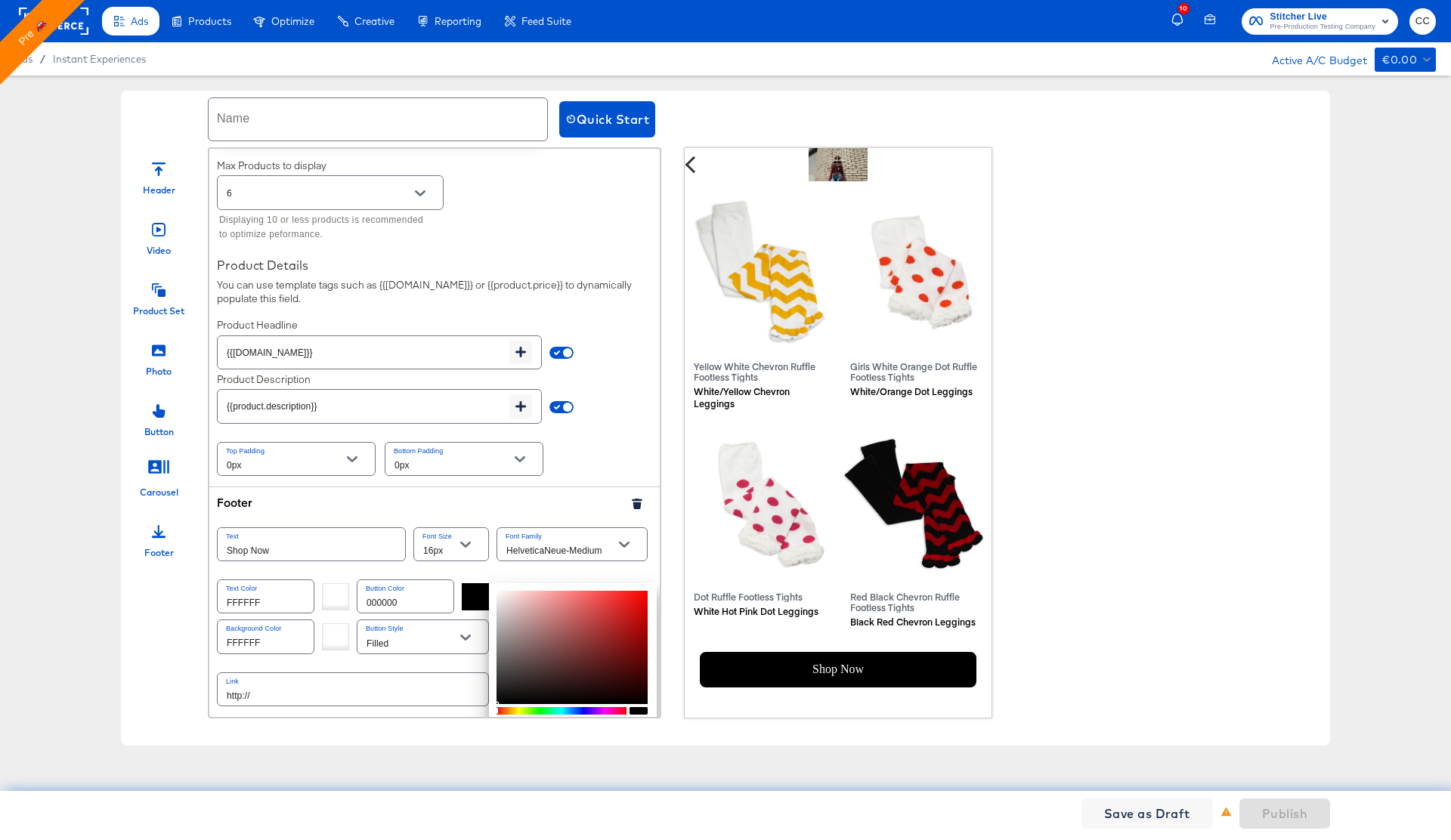
click at [580, 711] on div at bounding box center [561, 711] width 130 height 8
type input "4358EA"
type input "67"
type input "88"
type input "234"
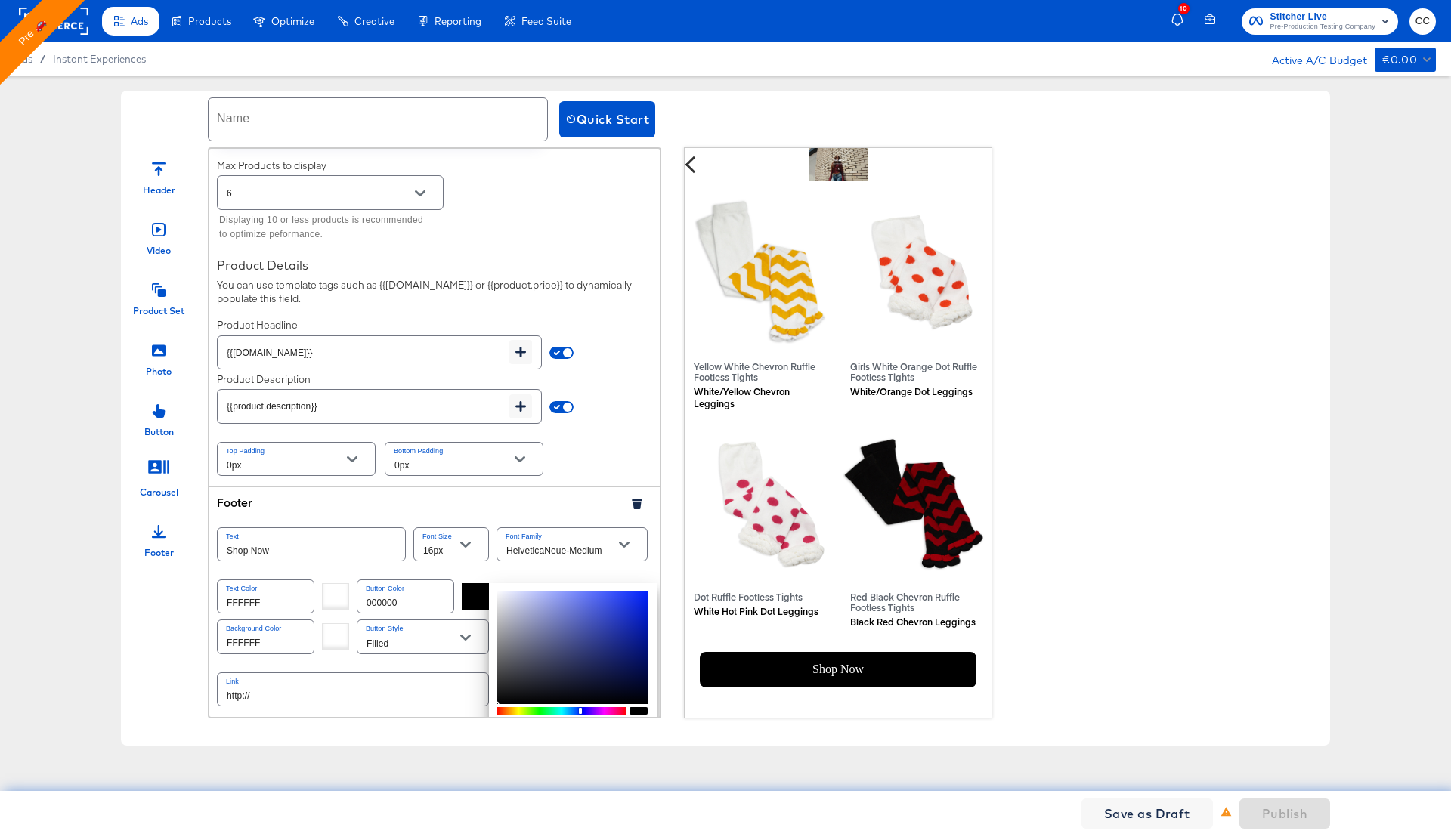
click at [605, 600] on div at bounding box center [572, 647] width 151 height 113
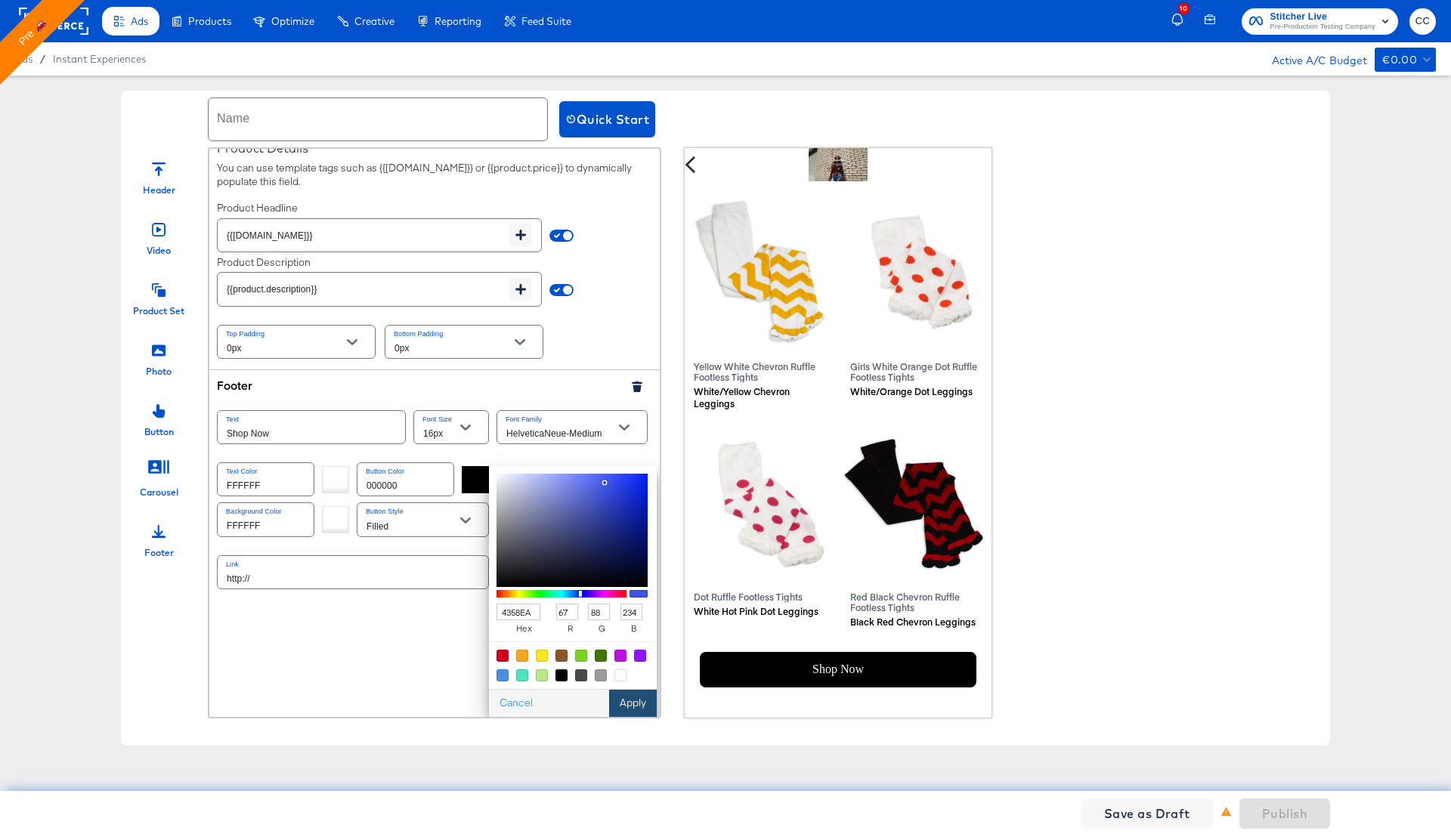
click at [632, 706] on button "Apply" at bounding box center [633, 703] width 48 height 27
type input "4358ea"
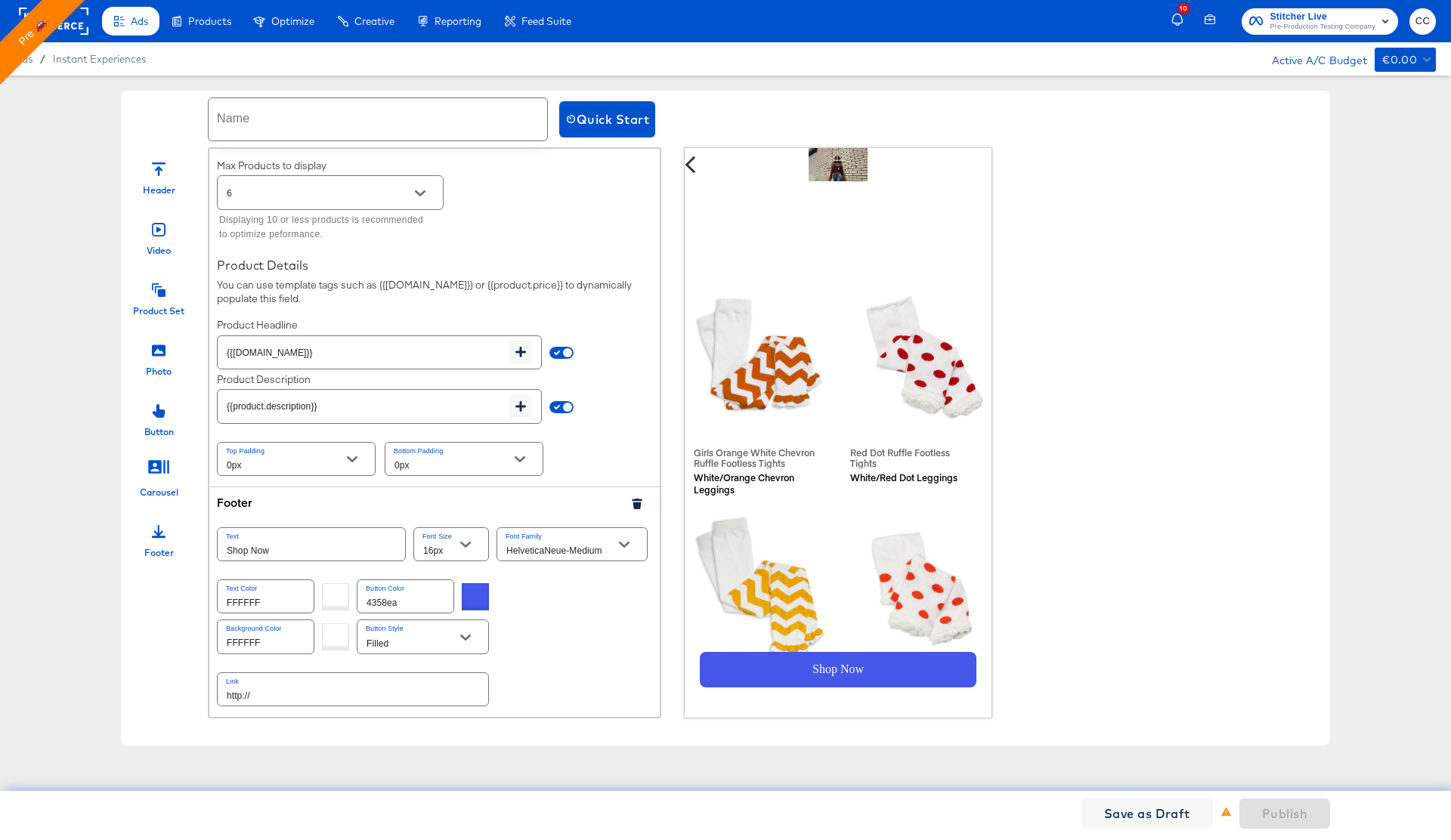
scroll to position [0, 0]
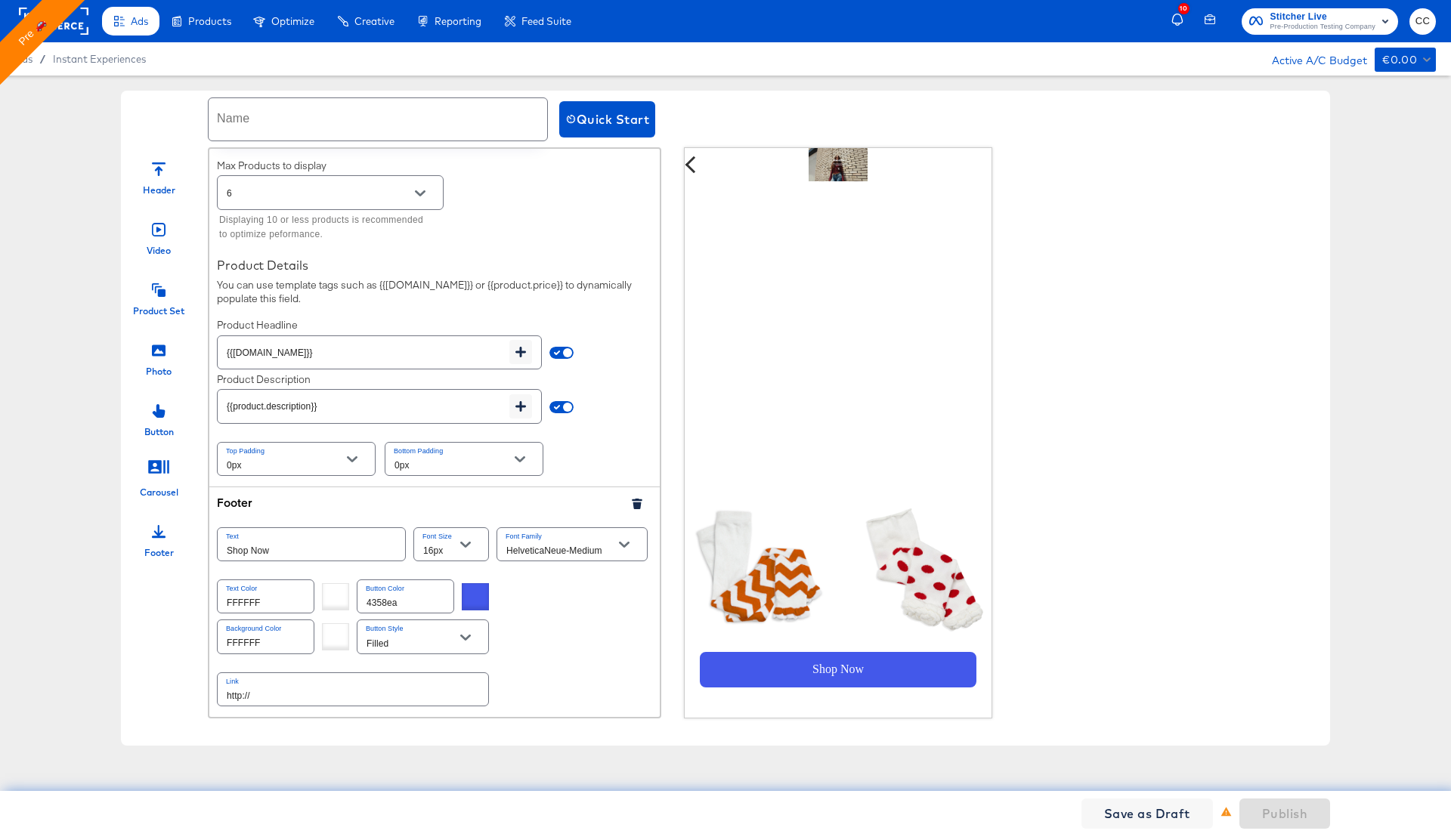
click at [283, 698] on input "http://" at bounding box center [353, 689] width 270 height 32
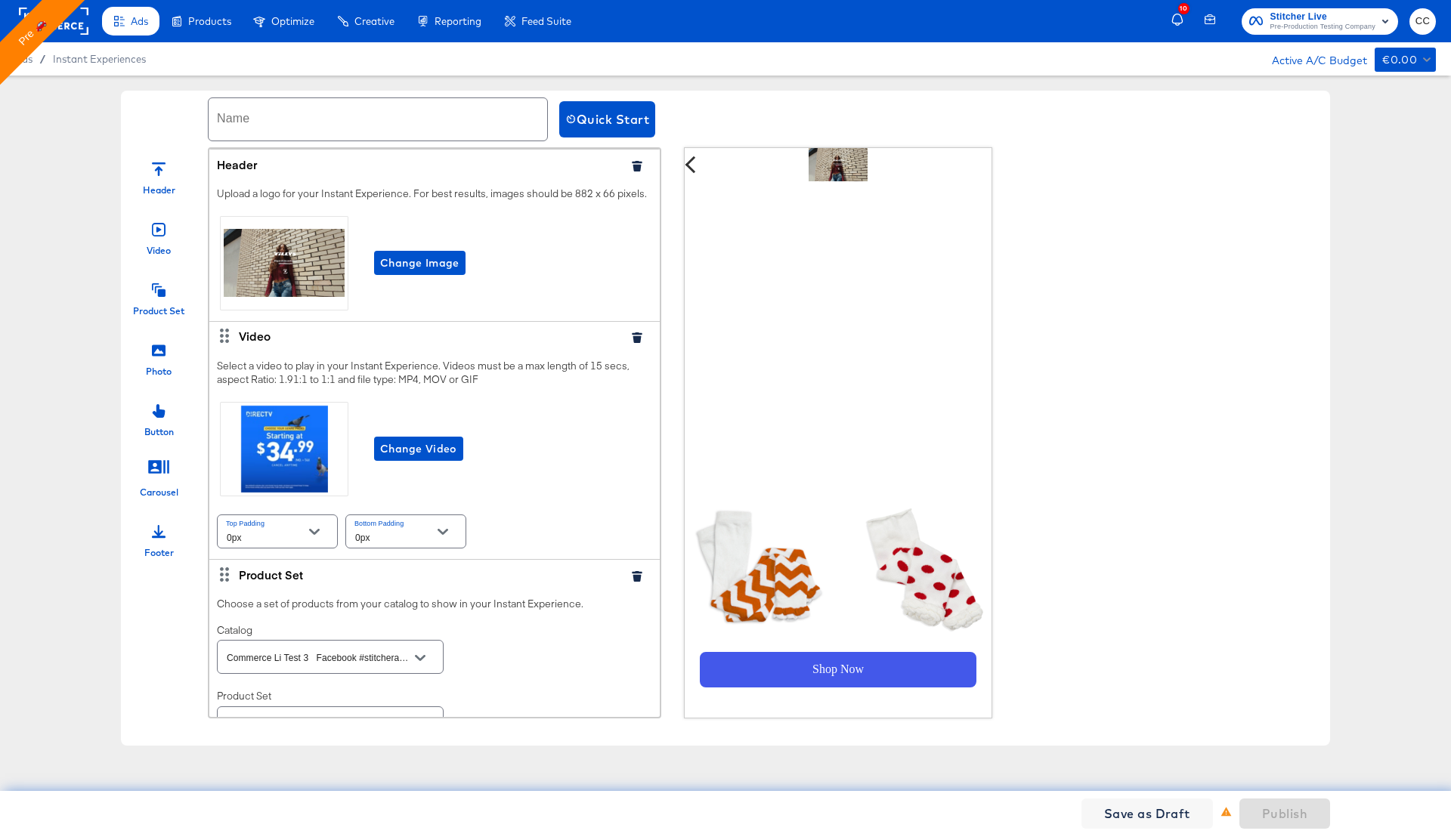
type input "[URL][DOMAIN_NAME]"
click at [315, 124] on input "text" at bounding box center [378, 119] width 338 height 42
type input "c ix preprod"
click at [1280, 823] on span "Publish" at bounding box center [1284, 813] width 46 height 21
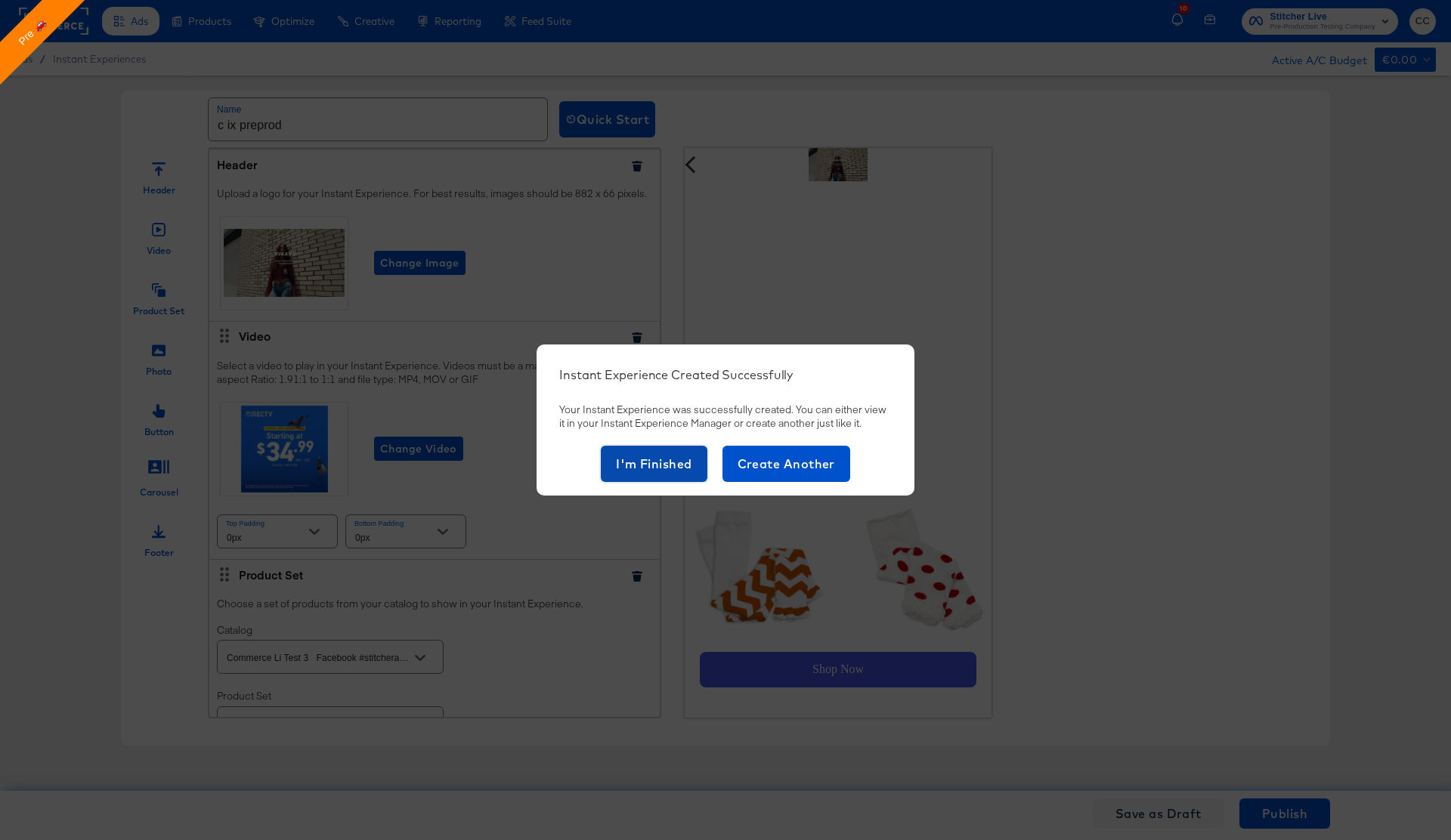
click at [653, 462] on span "I'm Finished" at bounding box center [653, 463] width 76 height 21
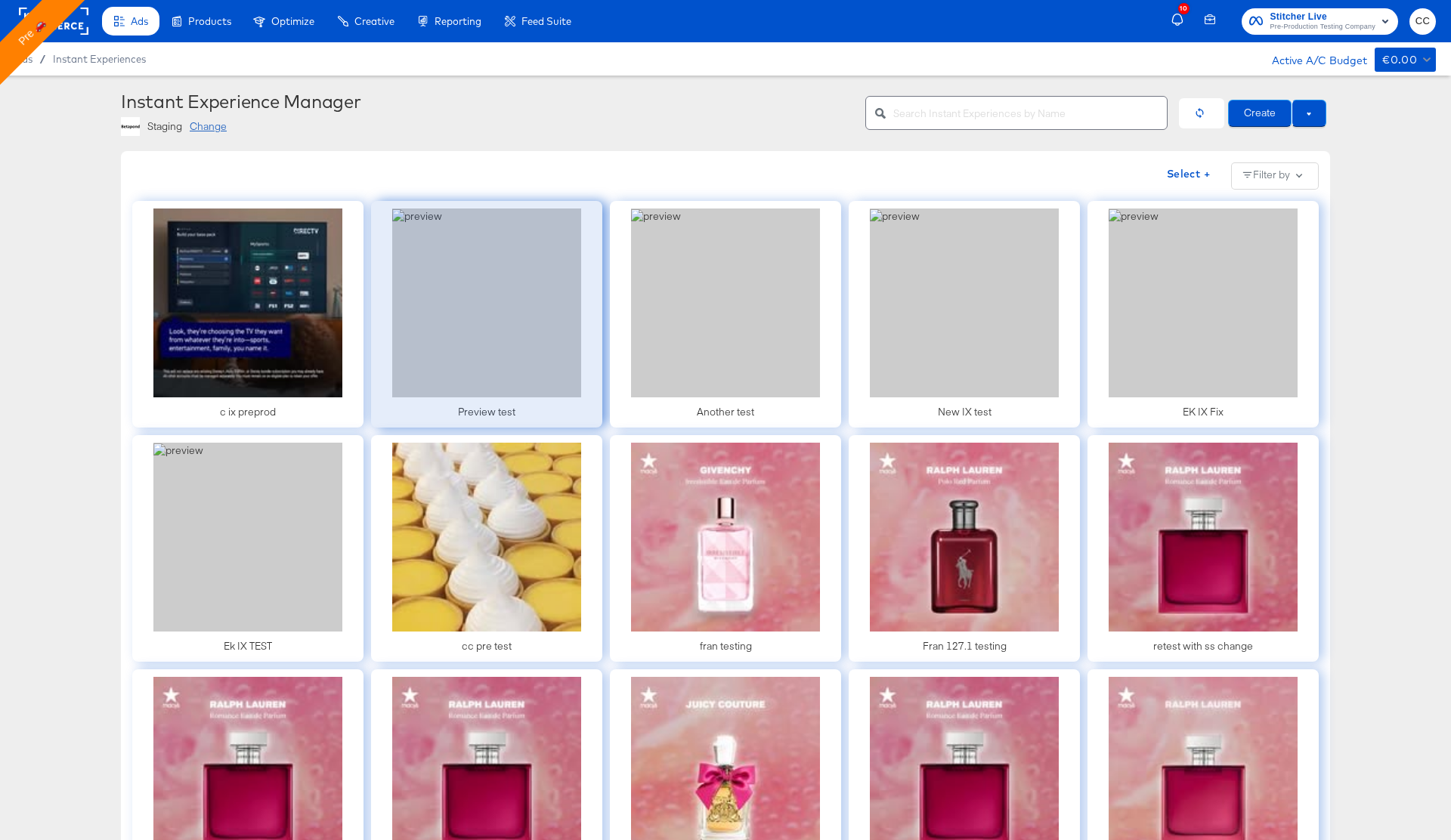
click at [516, 348] on div at bounding box center [486, 314] width 231 height 227
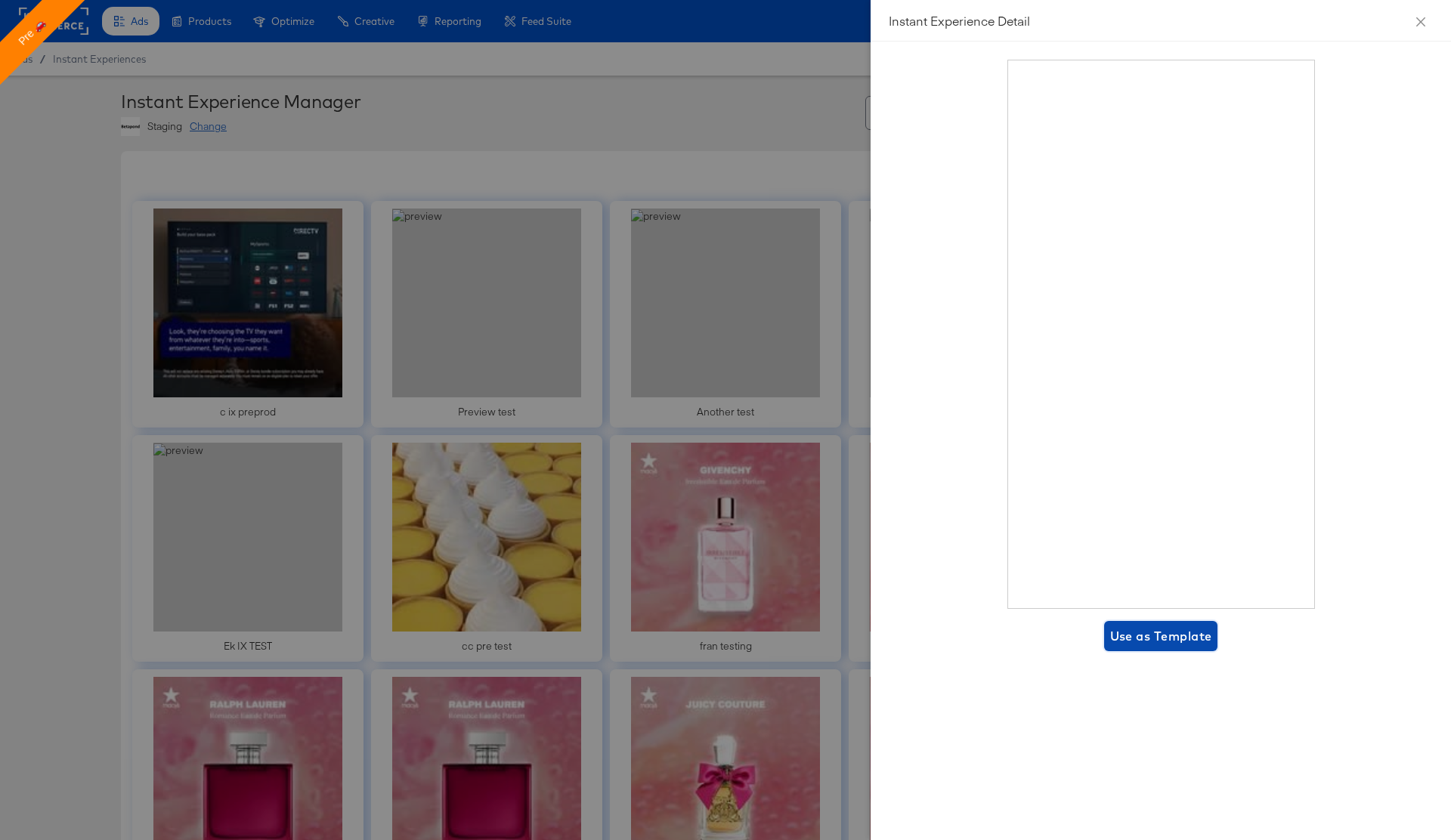
click at [1174, 639] on span "Use as Template" at bounding box center [1161, 635] width 102 height 21
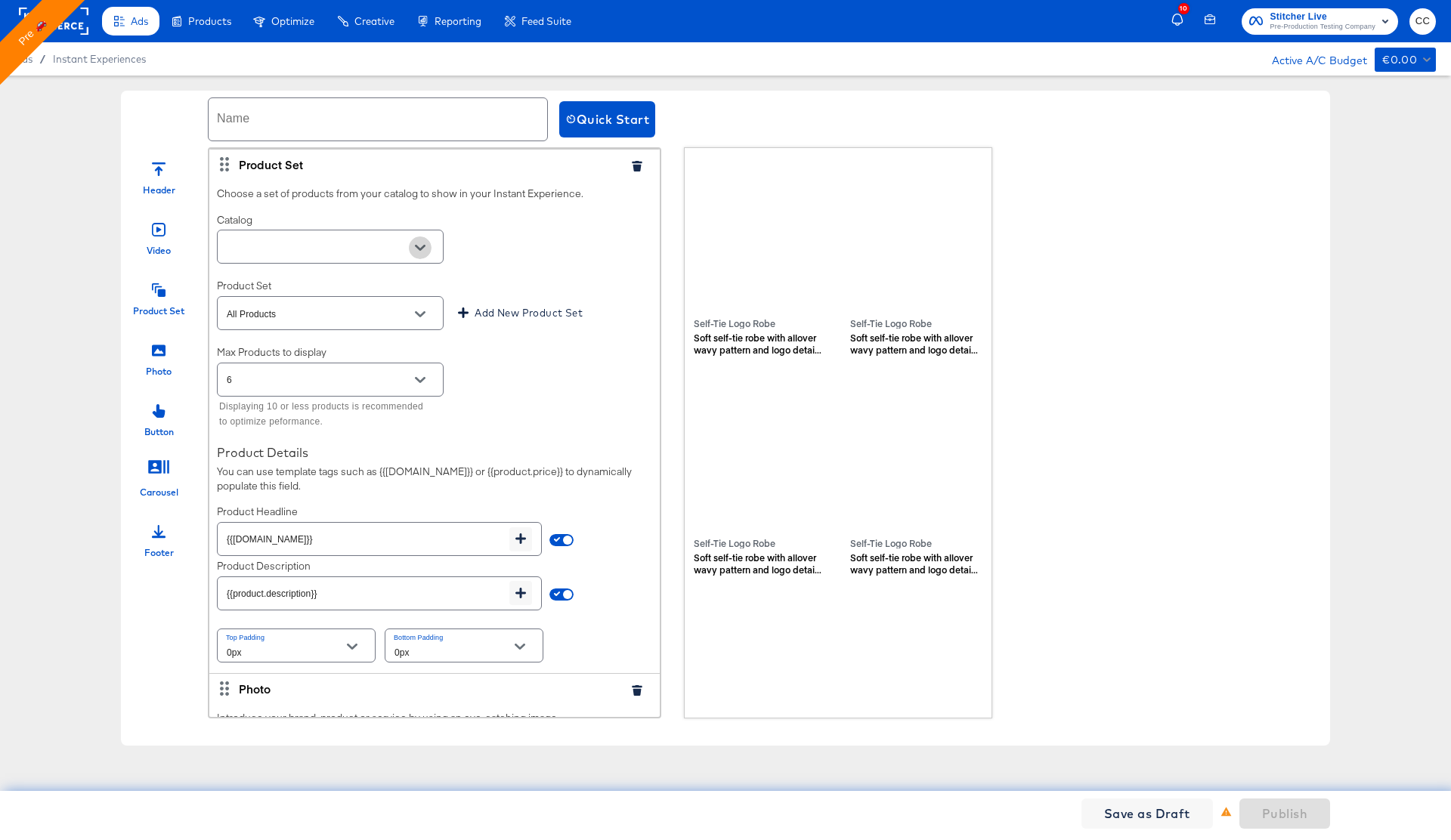
click at [418, 248] on icon "Open" at bounding box center [420, 248] width 11 height 6
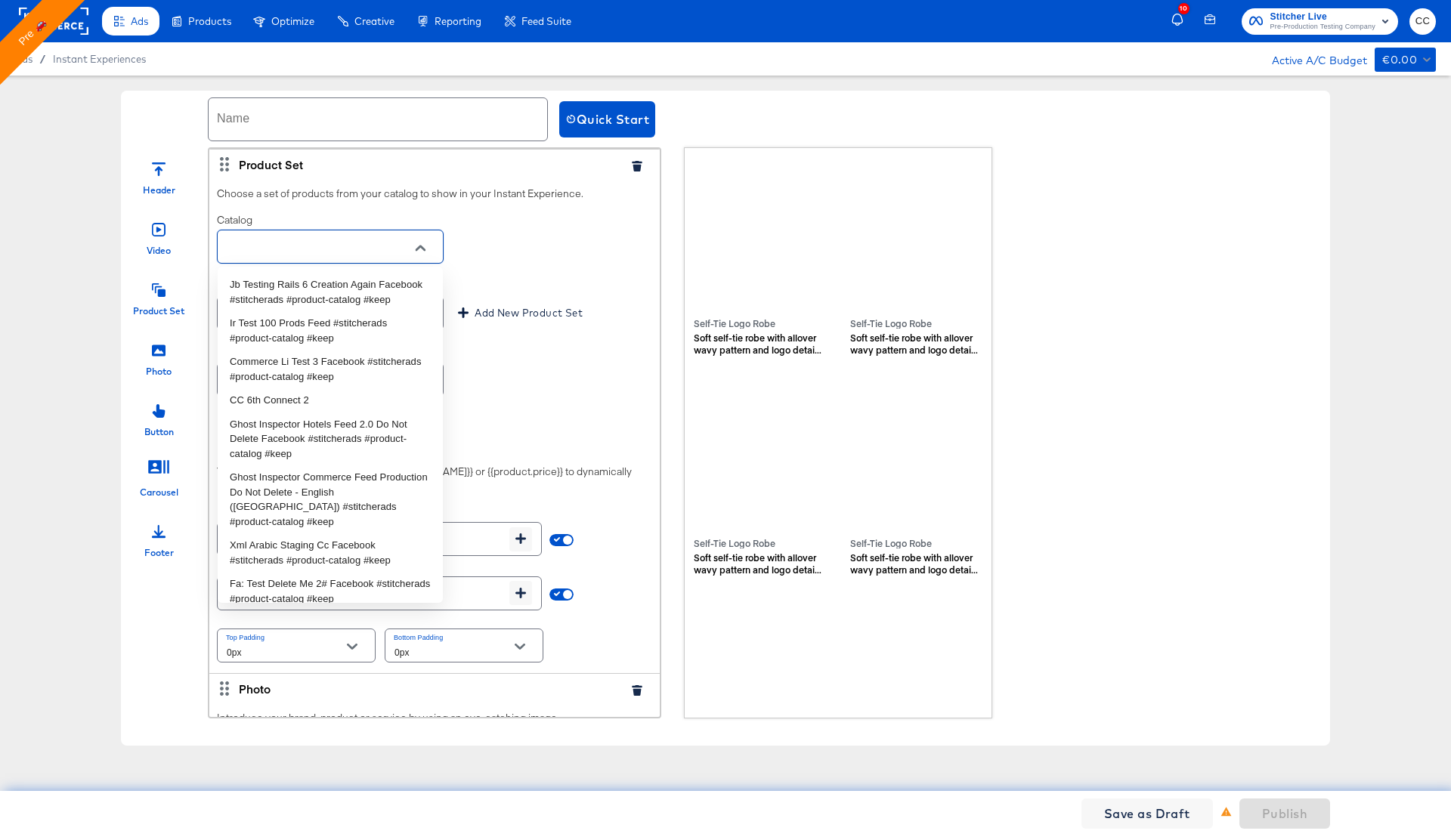
click at [581, 232] on div "Catalog" at bounding box center [435, 240] width 436 height 54
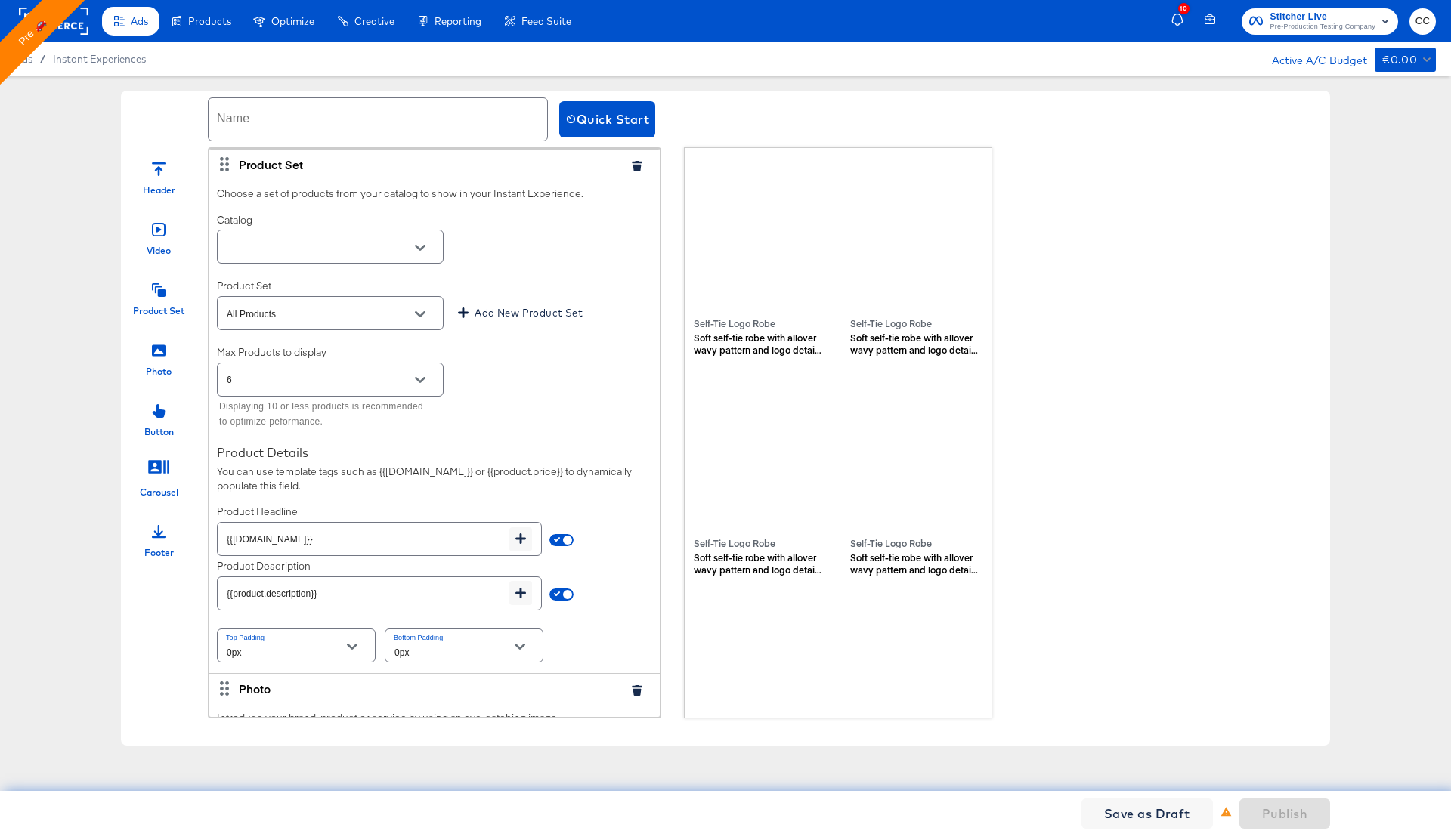
click at [420, 250] on icon "Open" at bounding box center [420, 248] width 11 height 6
click at [97, 165] on div "Name Quick Start Header Video Product Set Photo Button Carousel Footer Product …" at bounding box center [725, 418] width 1451 height 685
click at [412, 242] on button "Open" at bounding box center [419, 247] width 22 height 22
